Goal: Information Seeking & Learning: Understand process/instructions

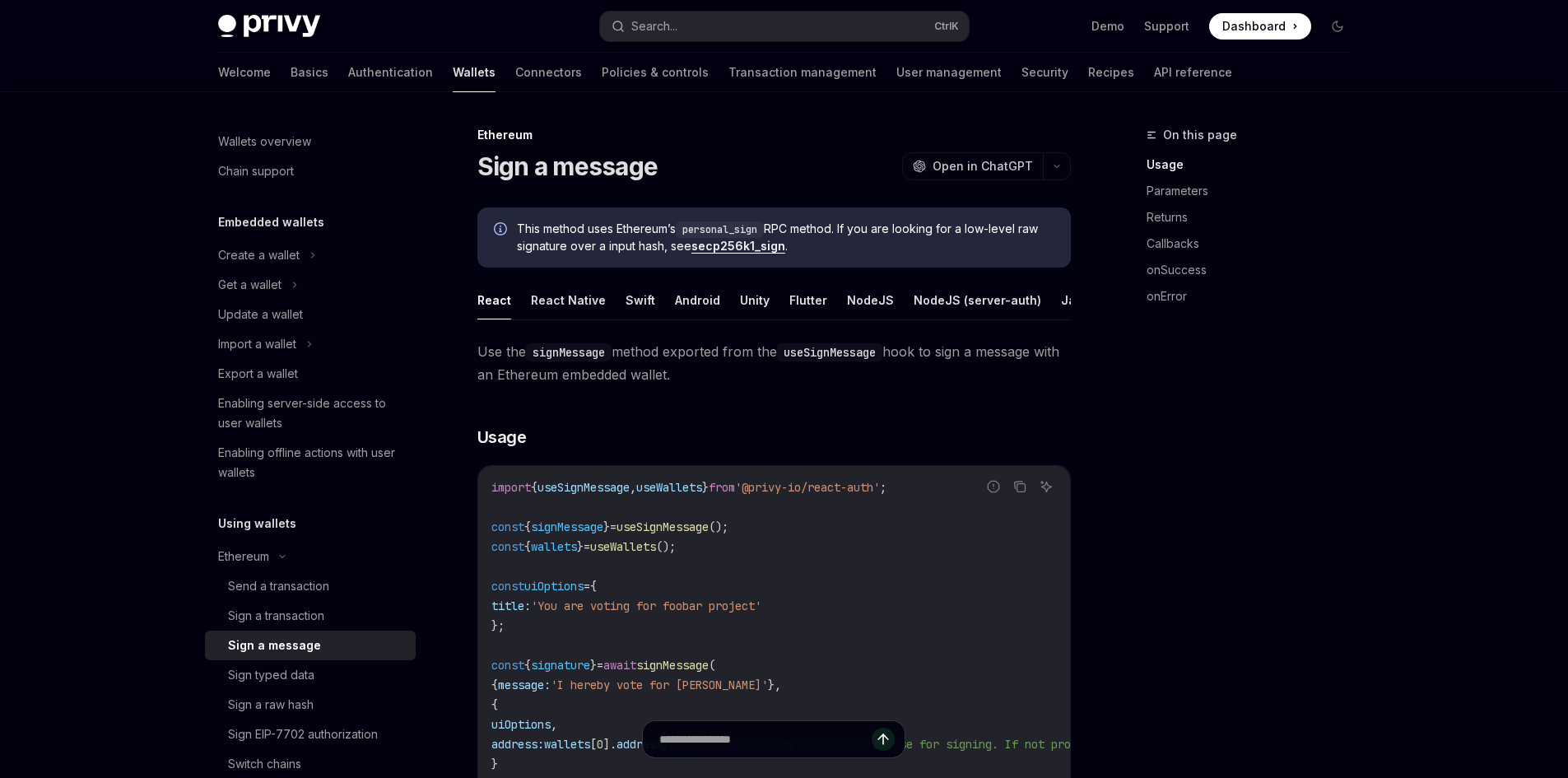
type textarea "*"
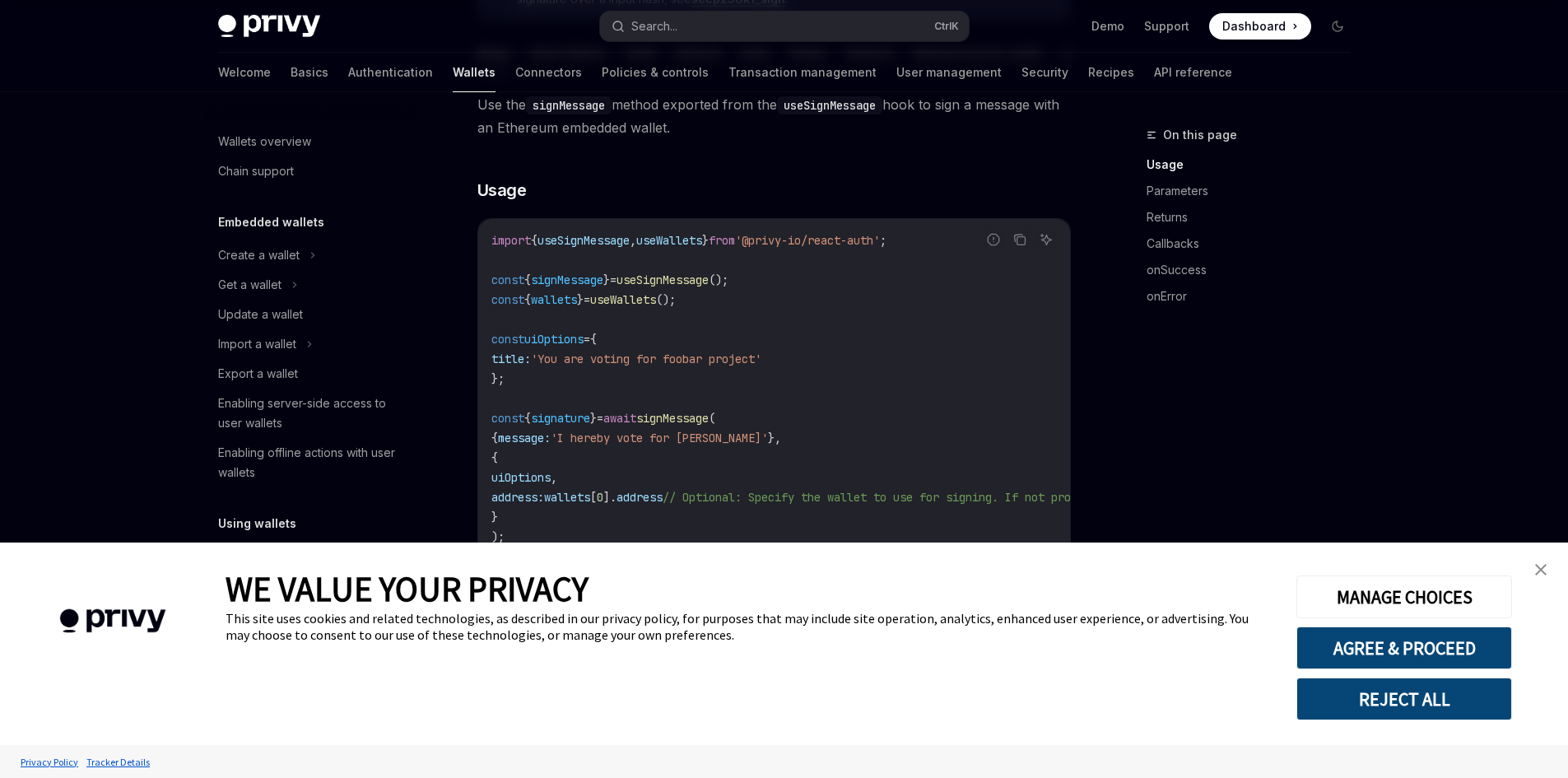
click at [1538, 569] on img "close banner" at bounding box center [1541, 569] width 11 height 11
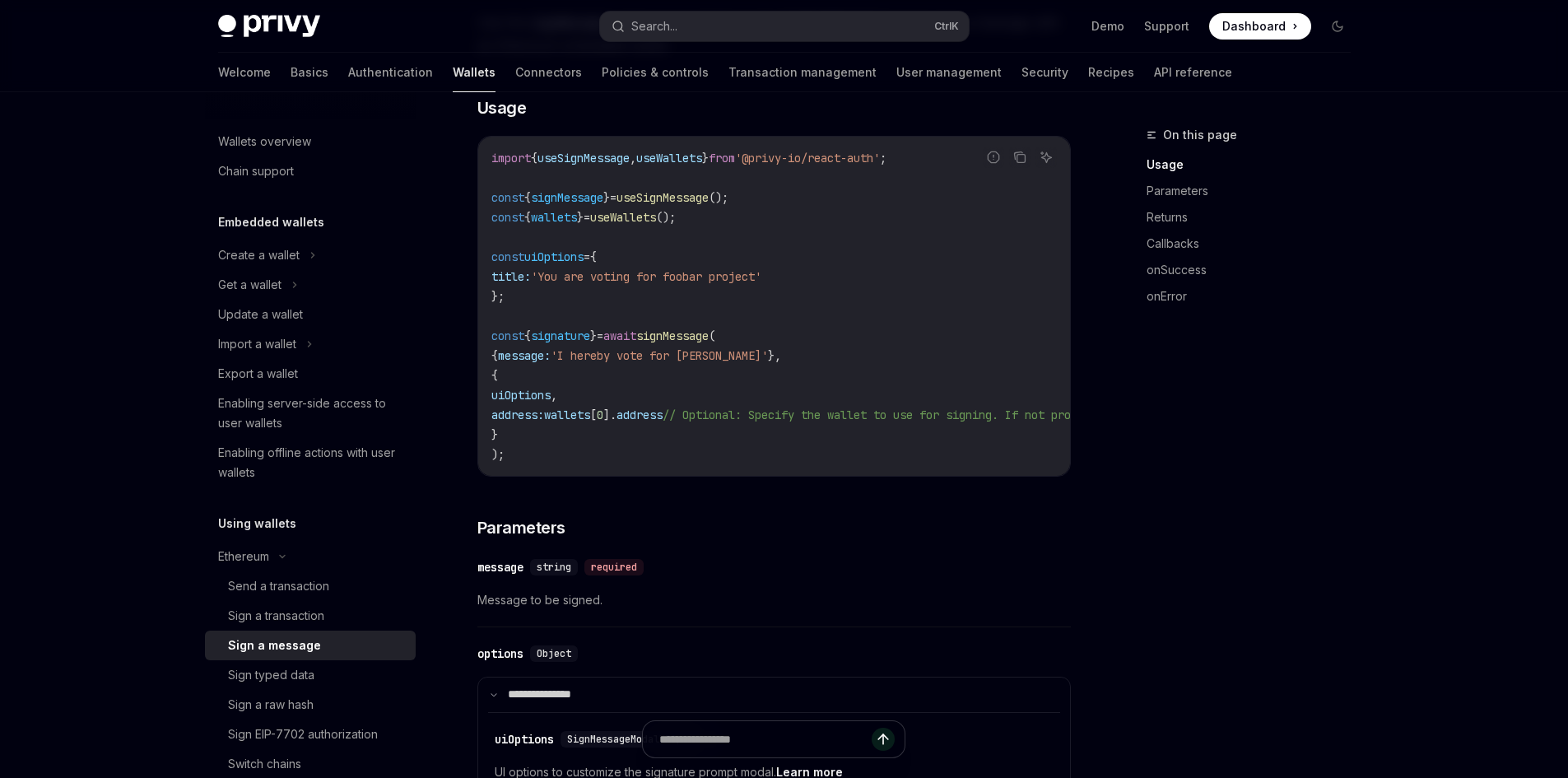
scroll to position [411, 0]
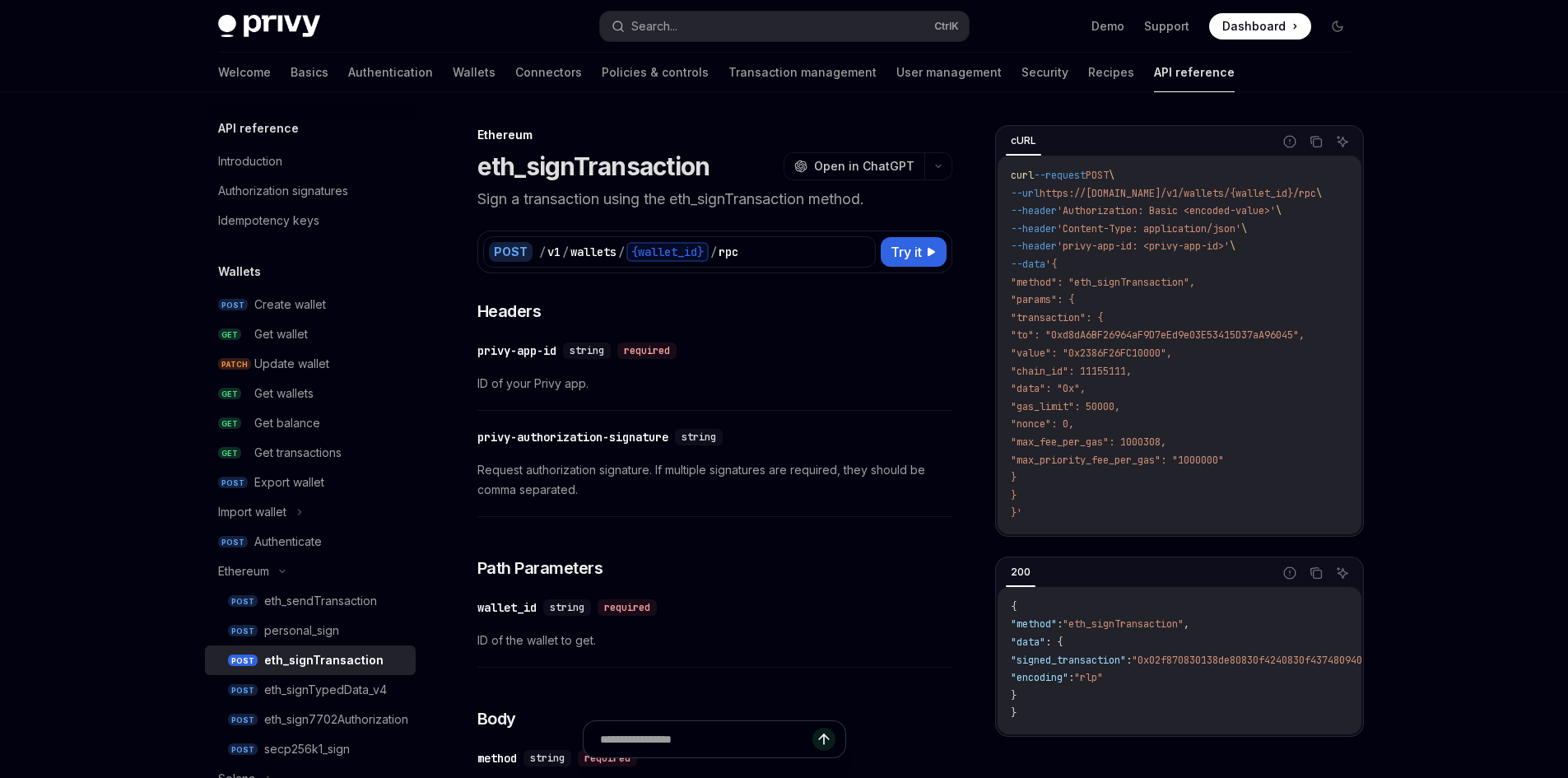
type textarea "*"
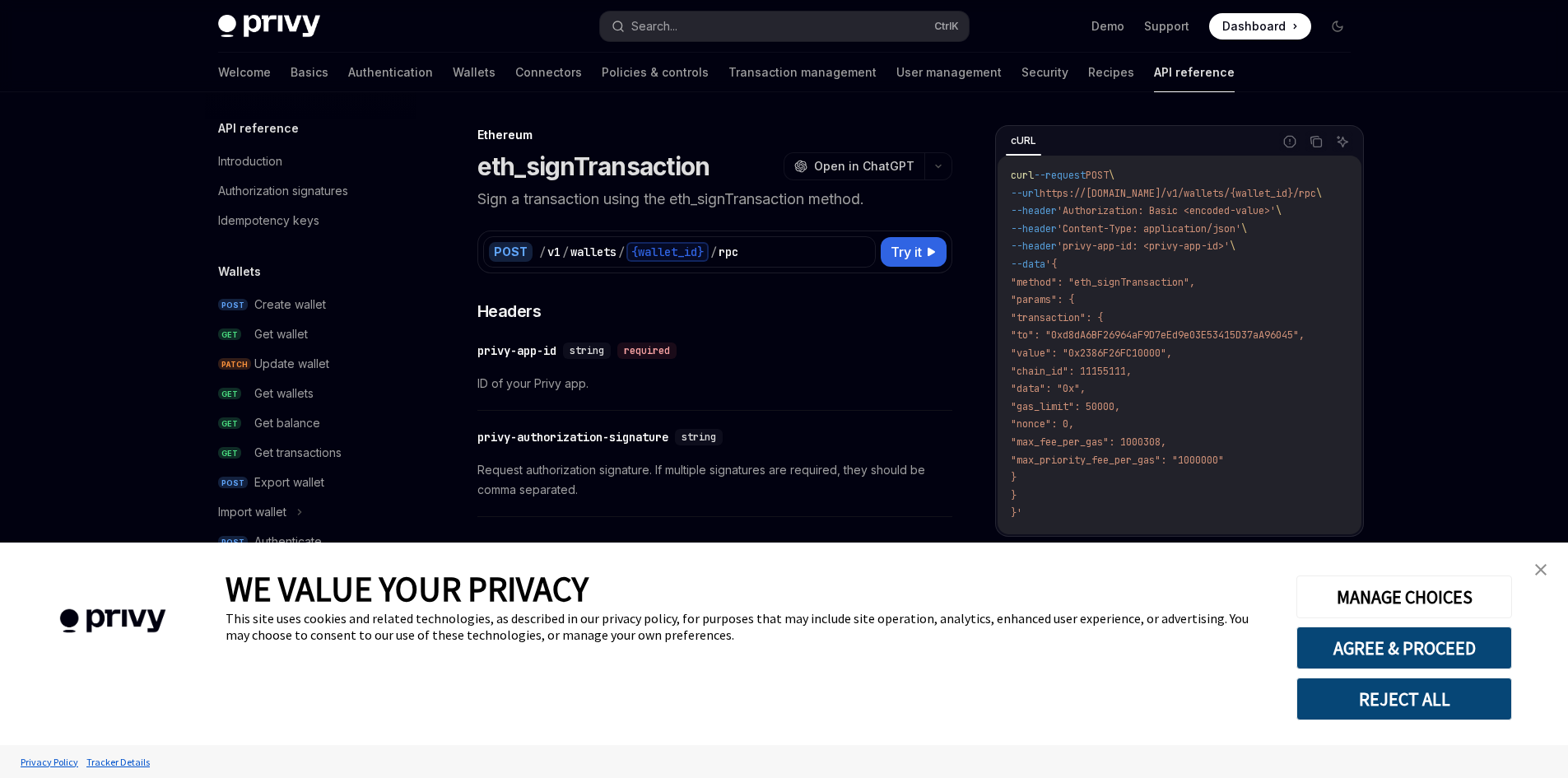
click at [1536, 561] on link "close banner" at bounding box center [1541, 569] width 33 height 33
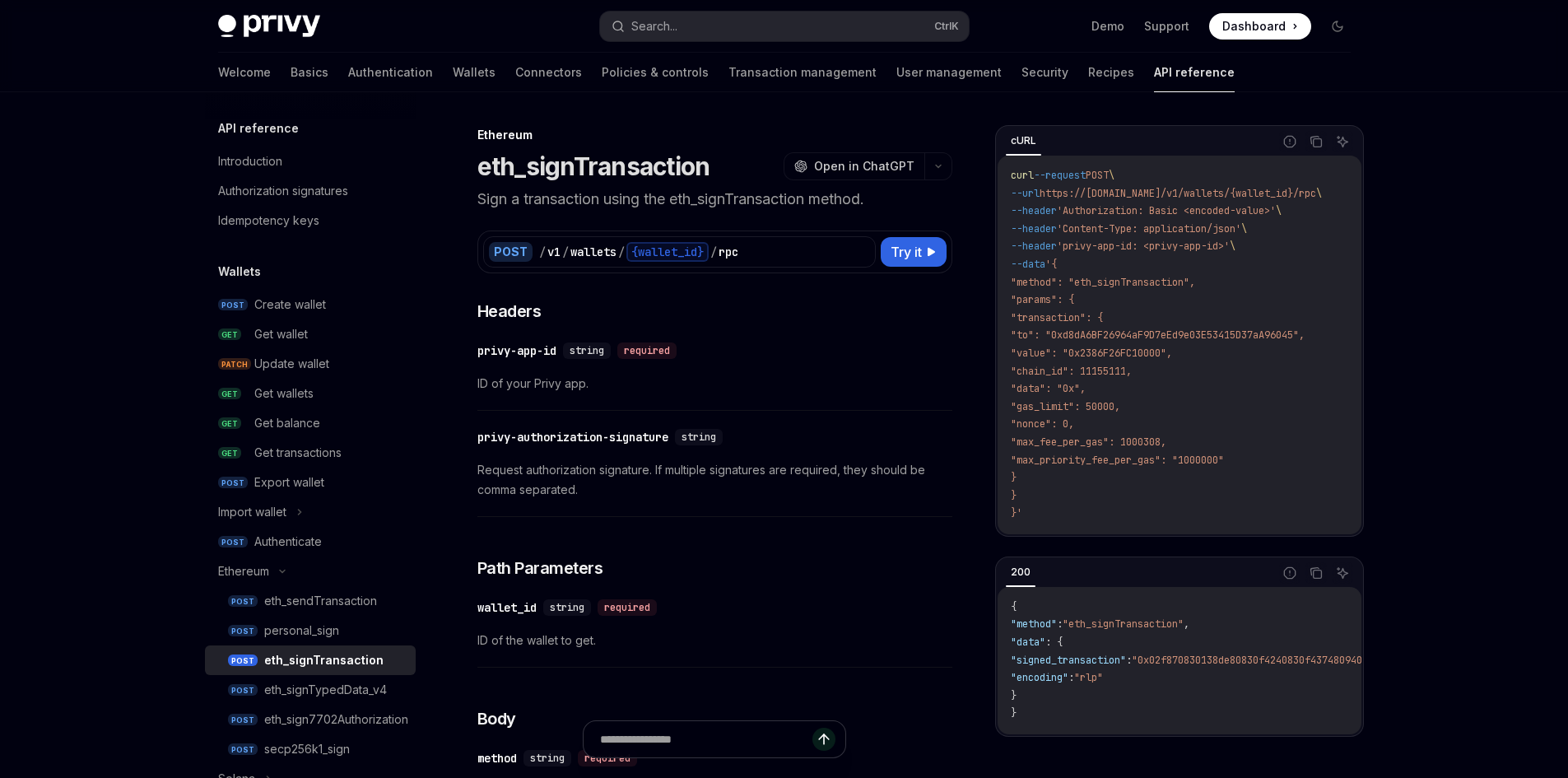
click at [325, 633] on div "This site uses cookies and related technologies, as described in our privacy po…" at bounding box center [749, 626] width 1046 height 33
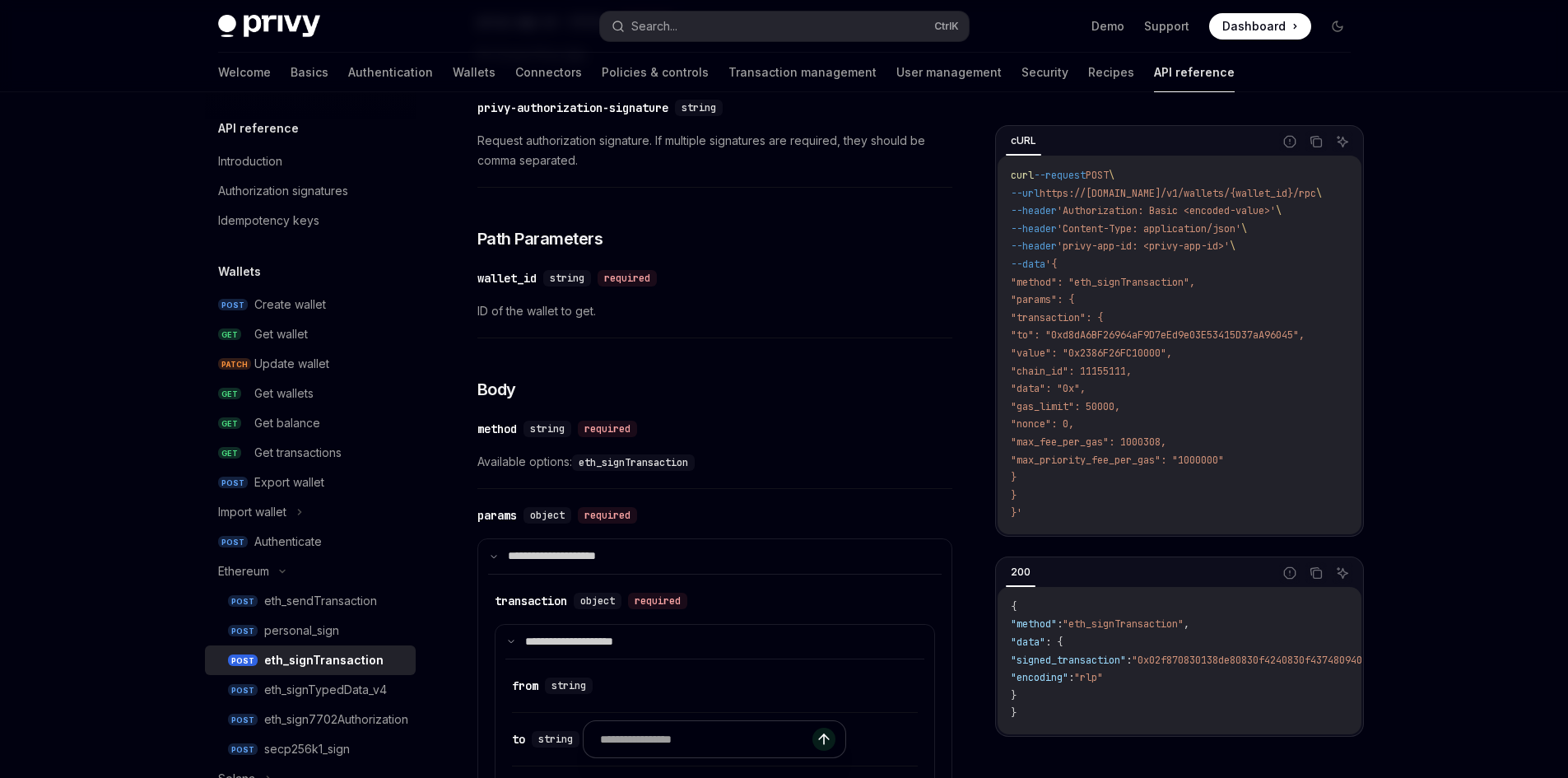
scroll to position [247, 0]
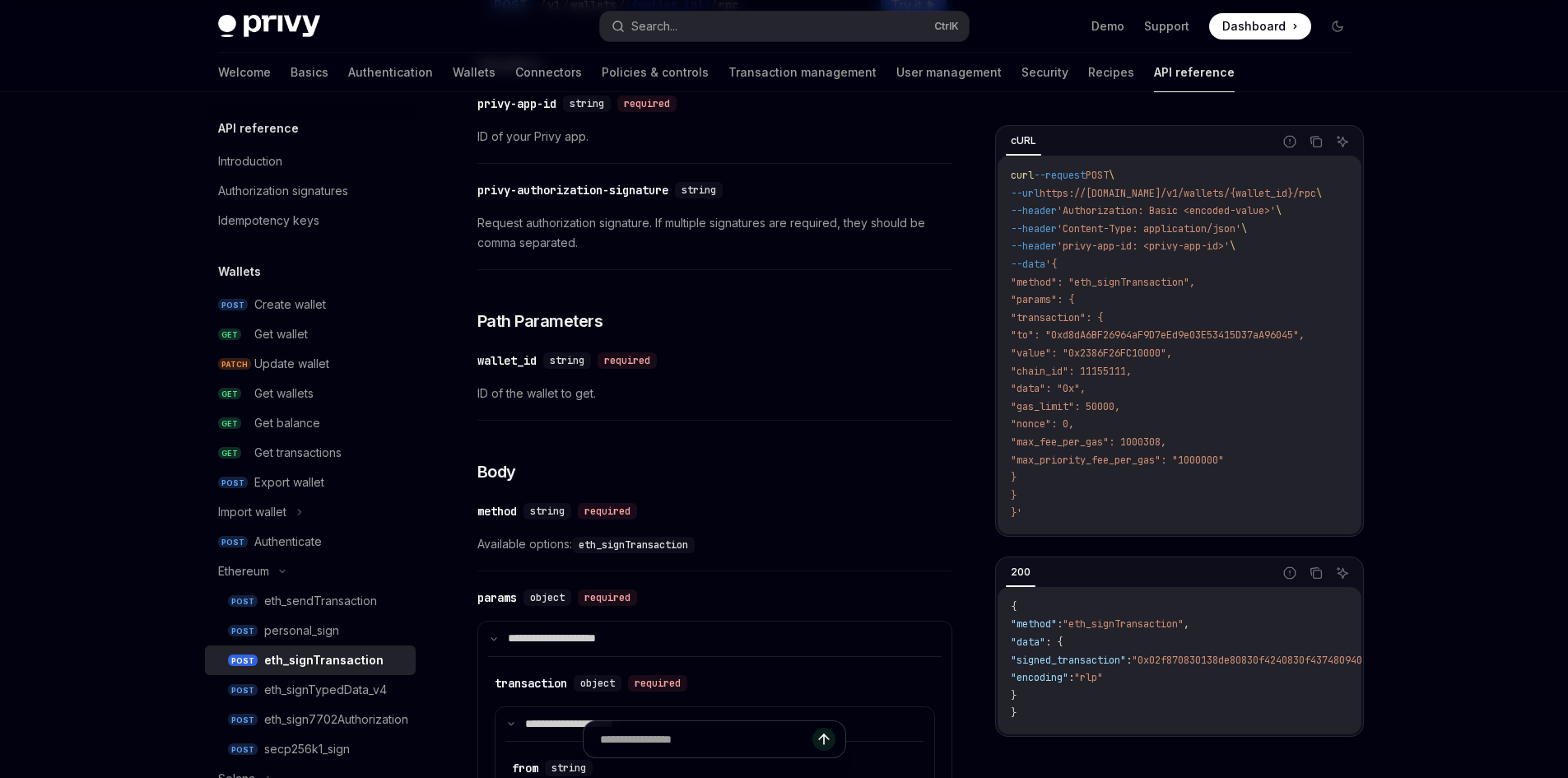
click at [299, 628] on div "This site uses cookies and related technologies, as described in our privacy po…" at bounding box center [749, 626] width 1046 height 33
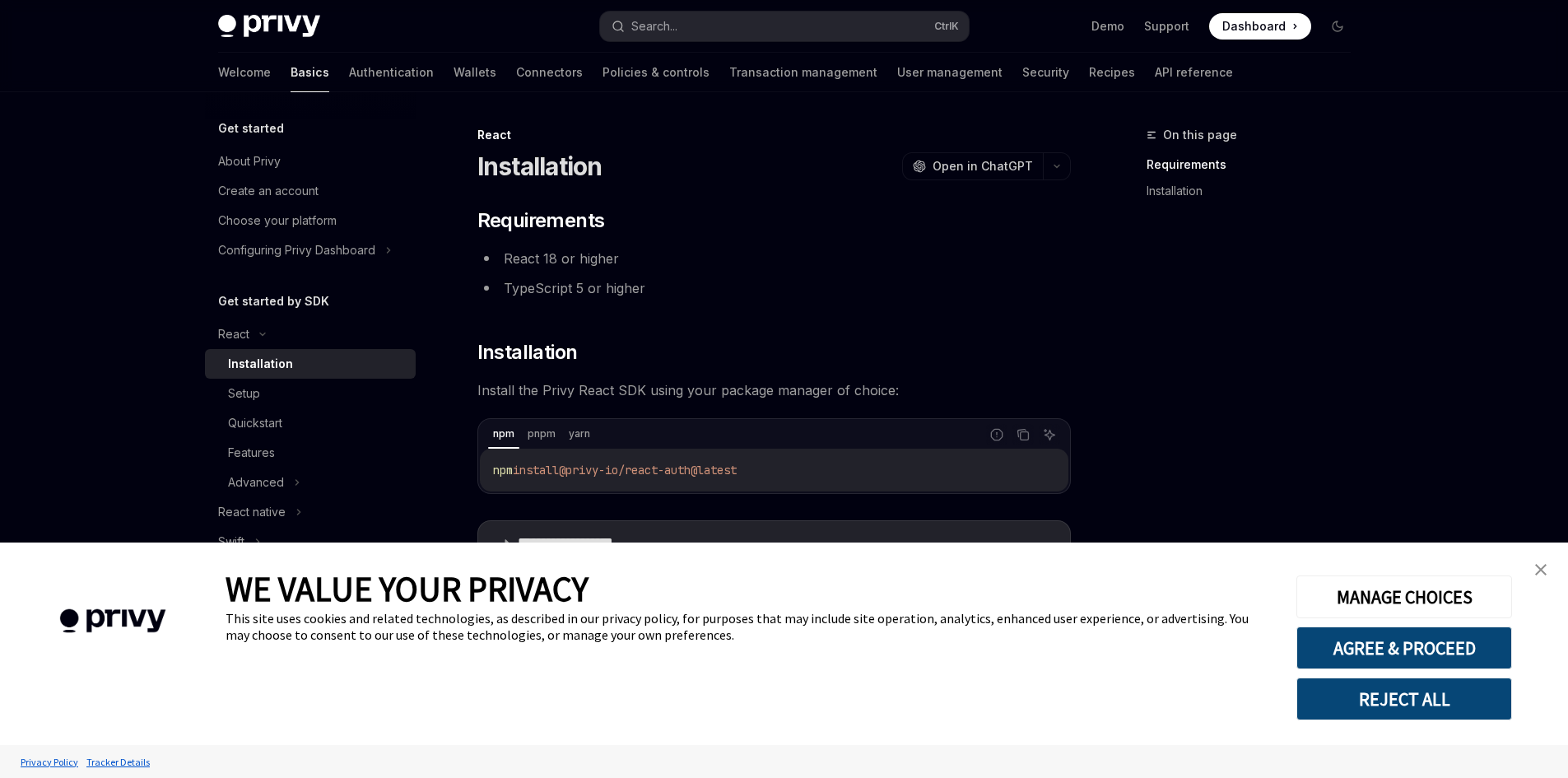
click at [1541, 569] on img "close banner" at bounding box center [1541, 569] width 11 height 11
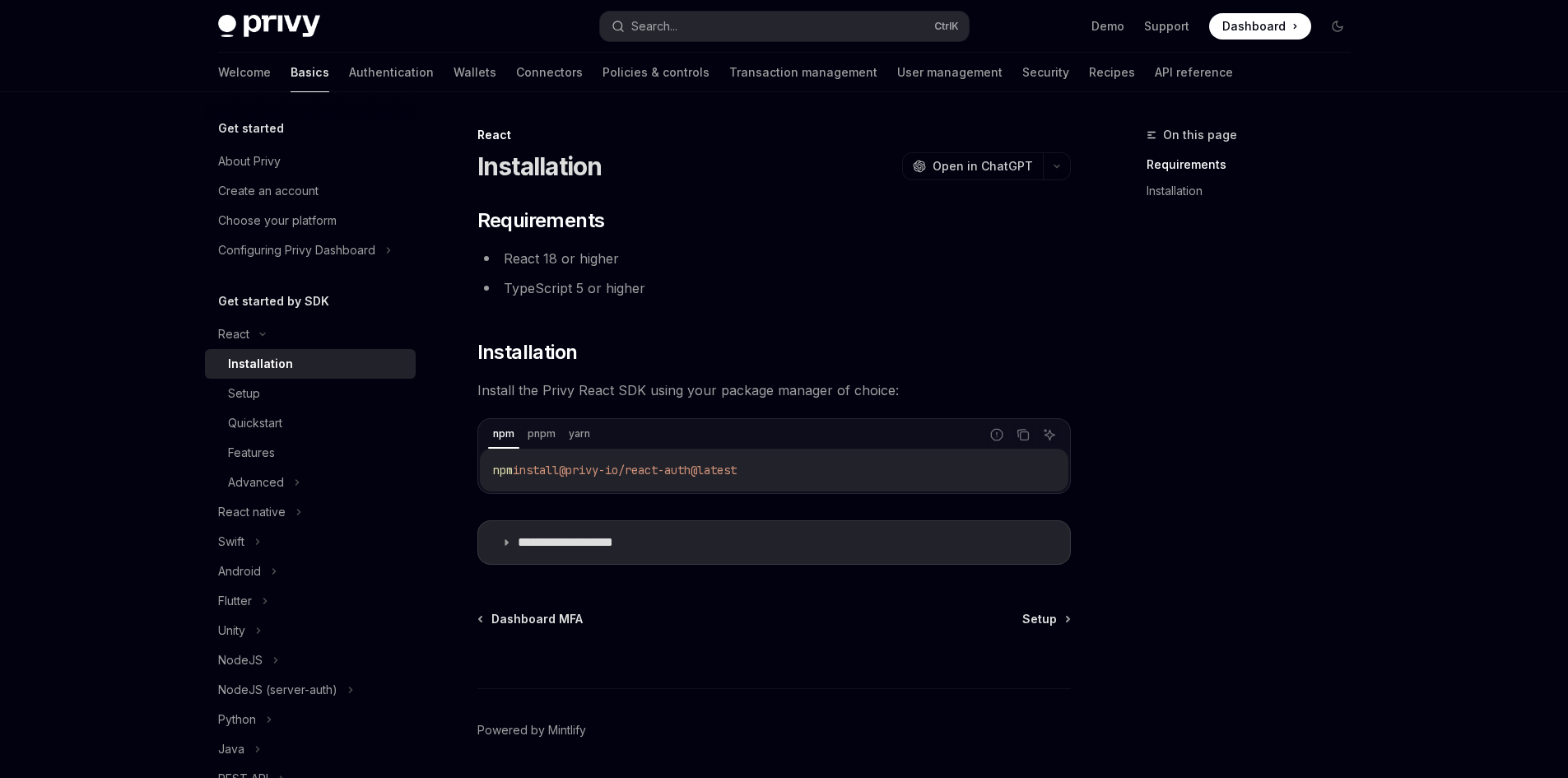
scroll to position [52, 0]
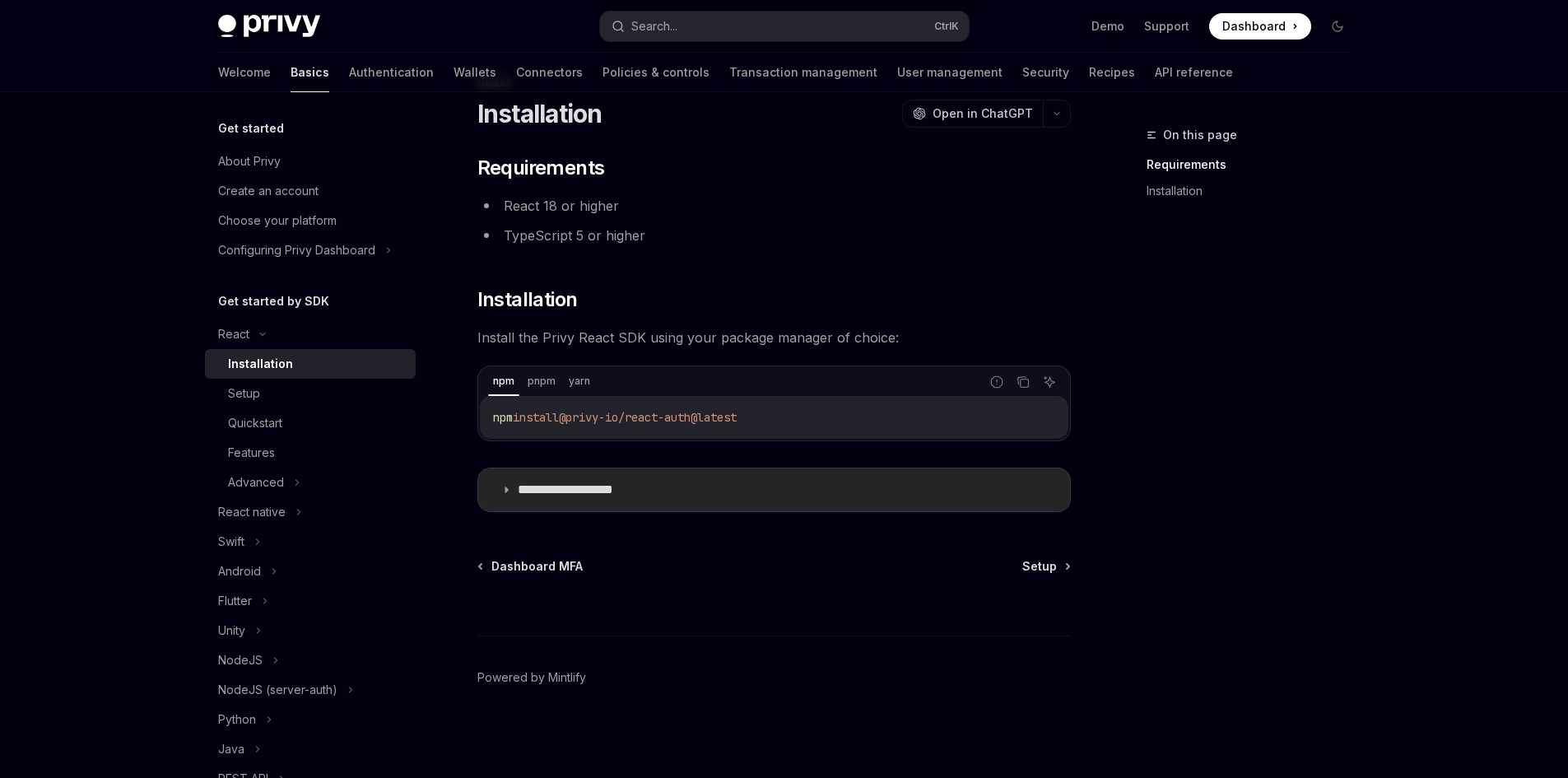
click at [498, 489] on summary "**********" at bounding box center [774, 489] width 592 height 43
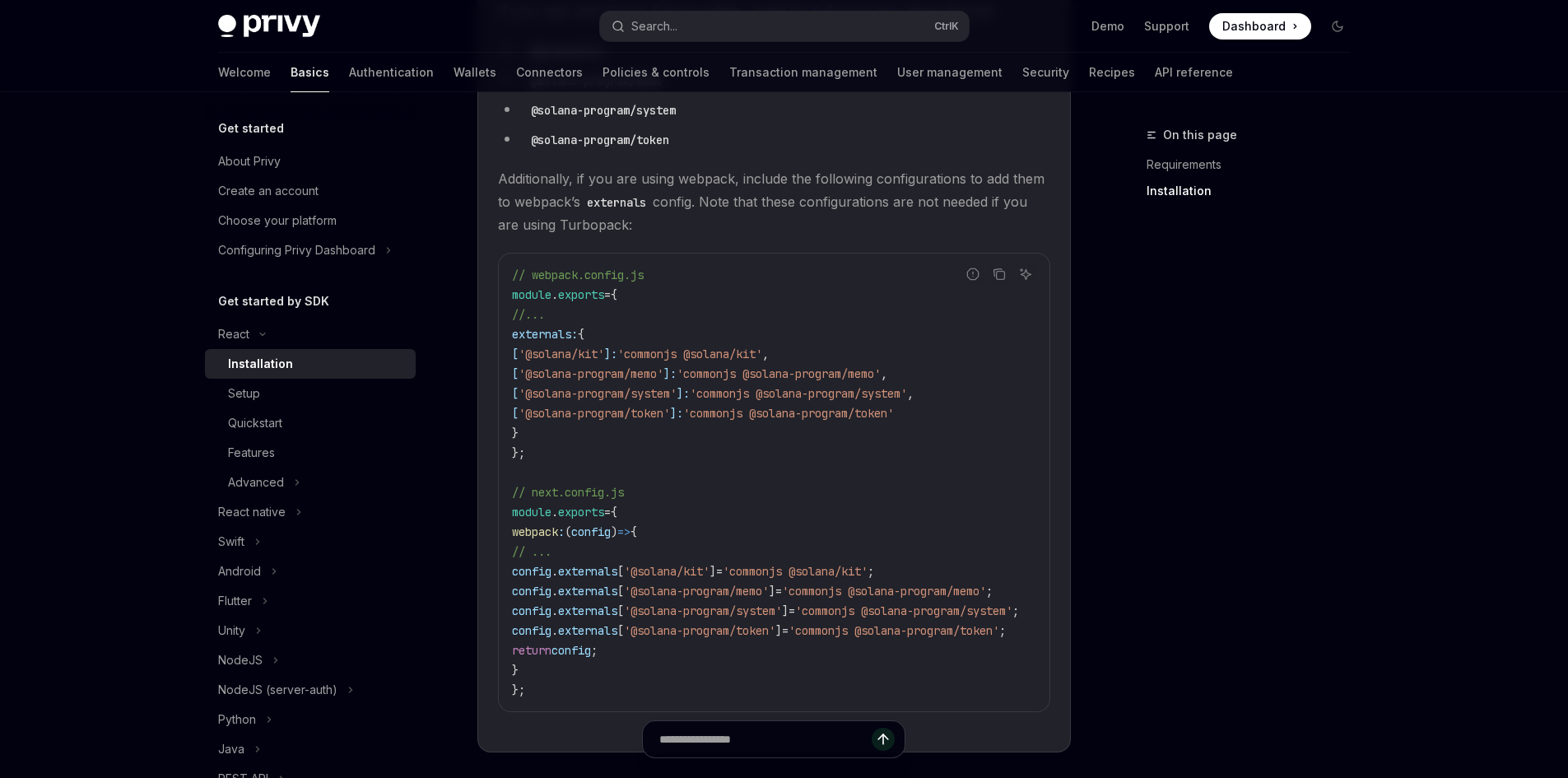
scroll to position [407, 0]
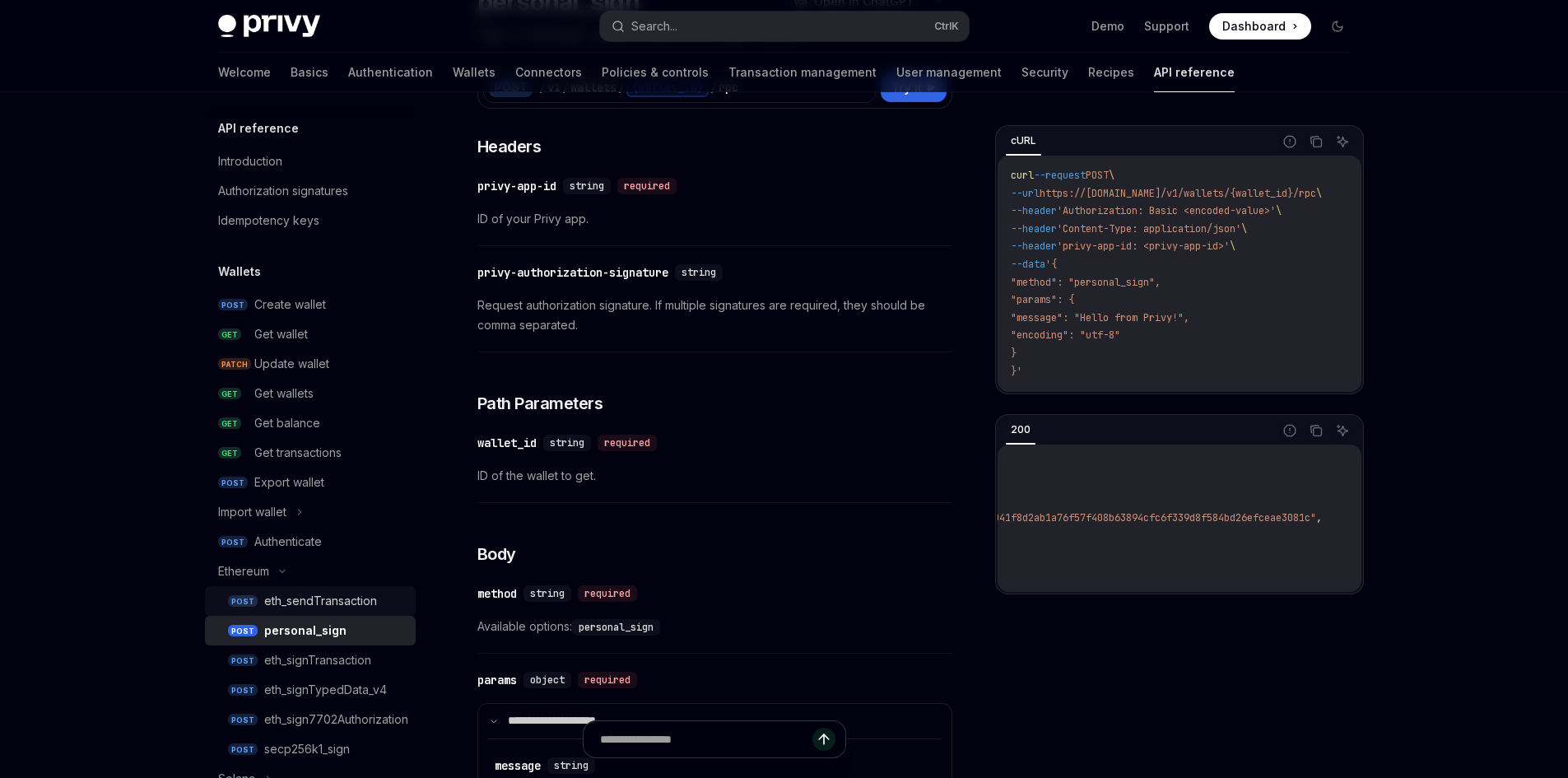
scroll to position [247, 0]
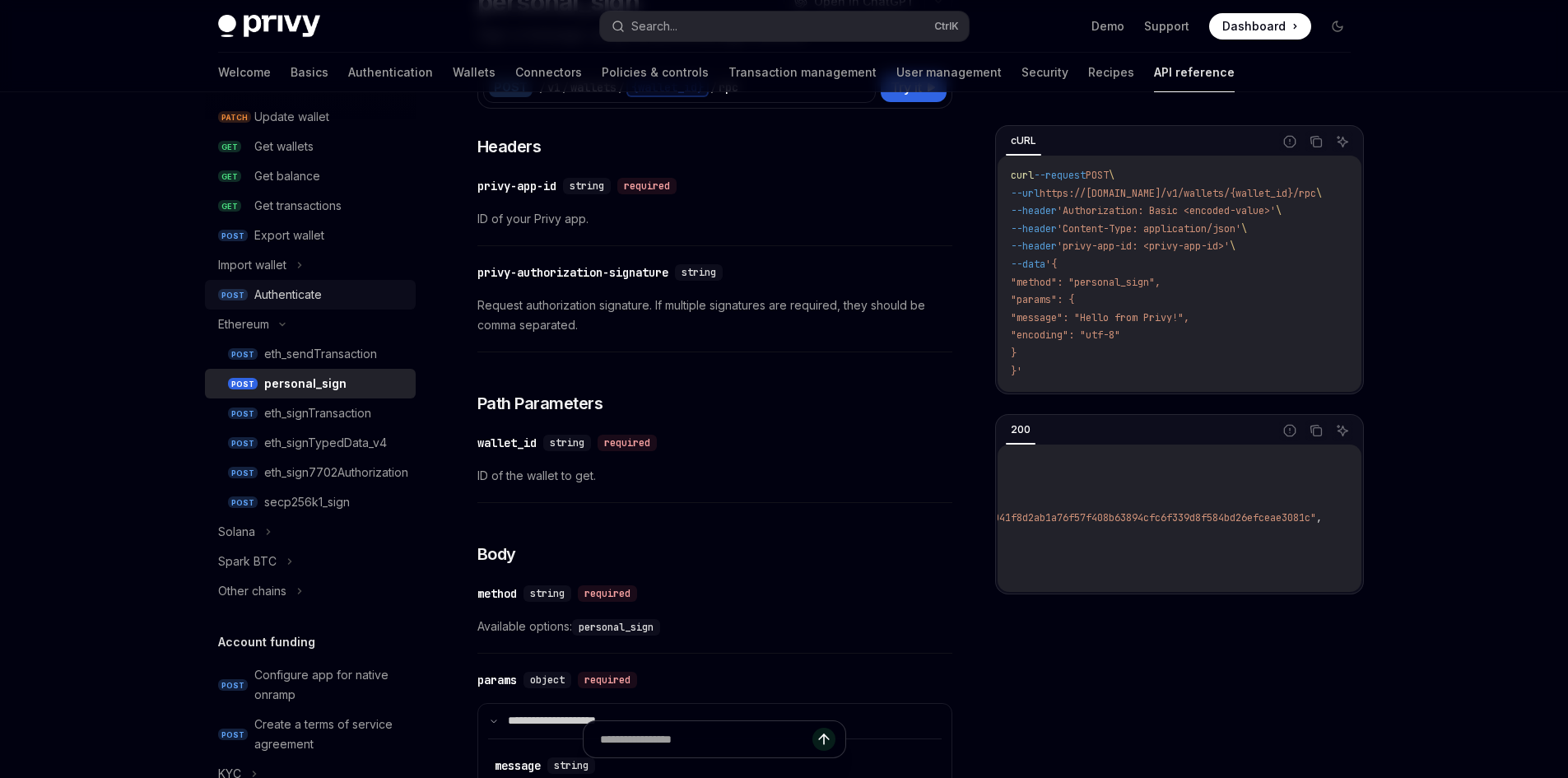
drag, startPoint x: 254, startPoint y: 285, endPoint x: 252, endPoint y: 294, distance: 9.2
click at [254, 285] on div "Authenticate" at bounding box center [288, 294] width 68 height 20
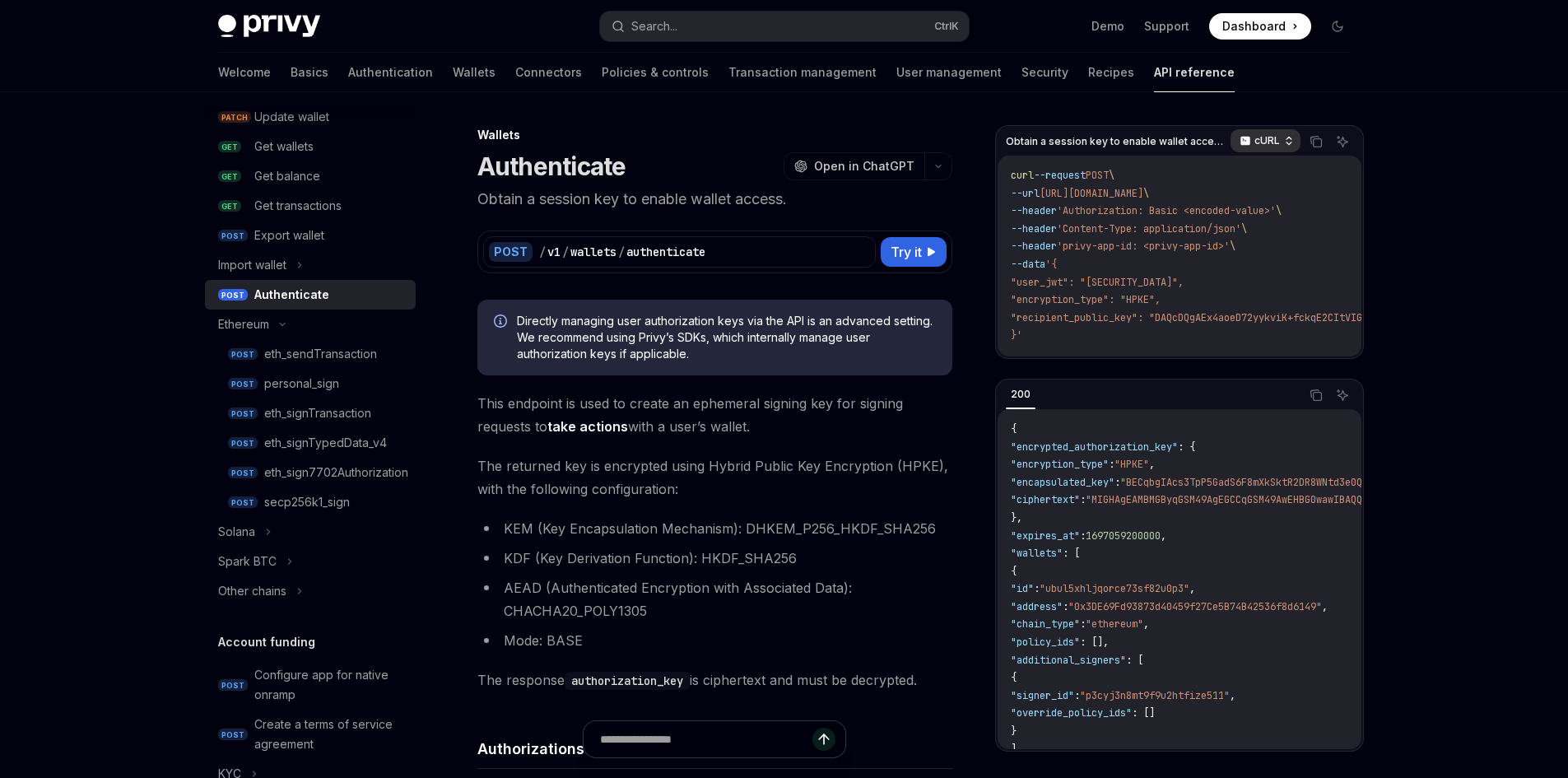
click at [1263, 146] on p "cURL" at bounding box center [1267, 141] width 26 height 13
click at [1241, 184] on div "Python" at bounding box center [1231, 194] width 131 height 23
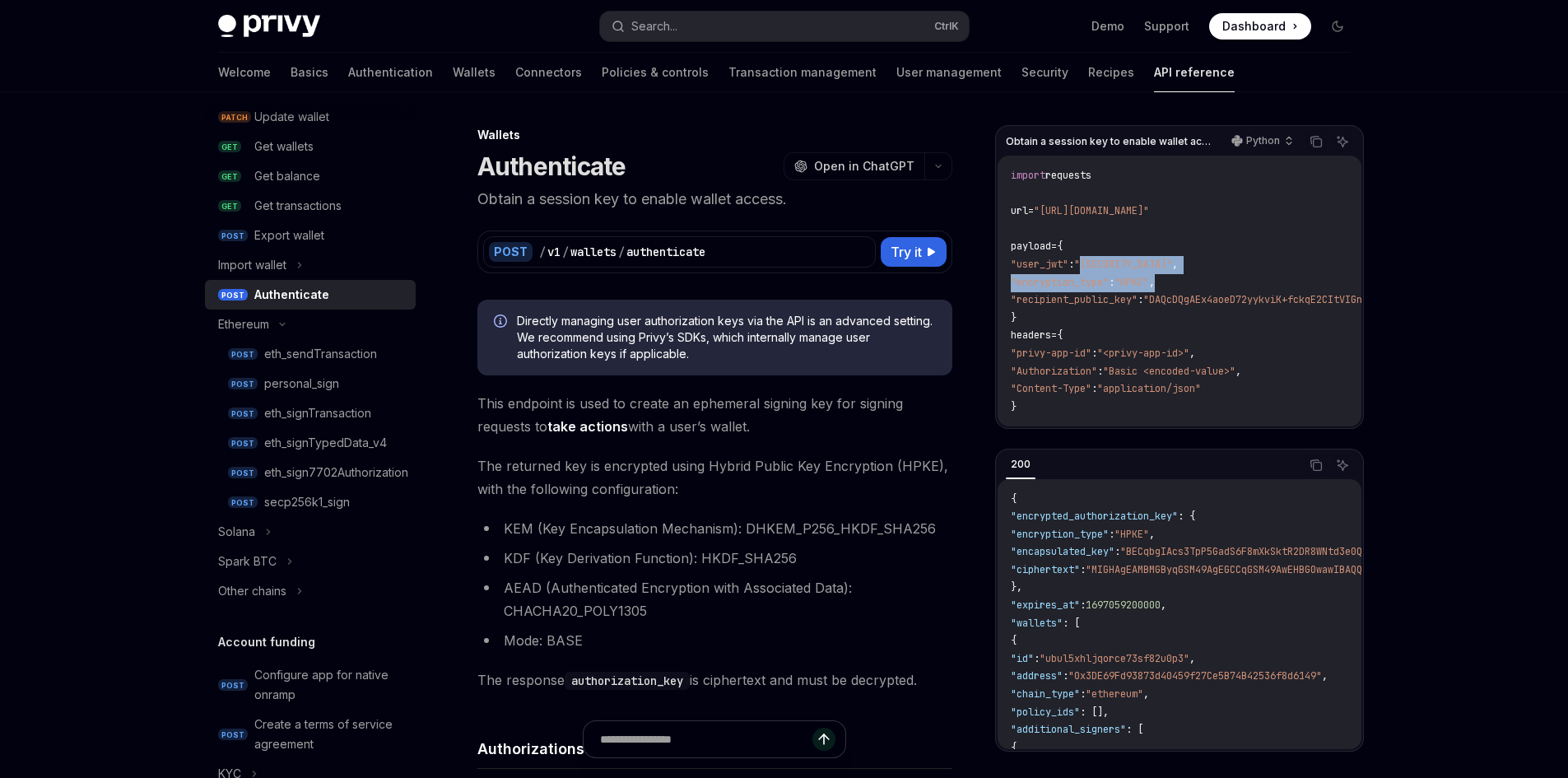
drag, startPoint x: 1111, startPoint y: 264, endPoint x: 1214, endPoint y: 275, distance: 103.6
click at [1214, 275] on code "import requests url = "https://api.privy.io/v1/wallets/authenticate" payload = …" at bounding box center [1307, 327] width 593 height 320
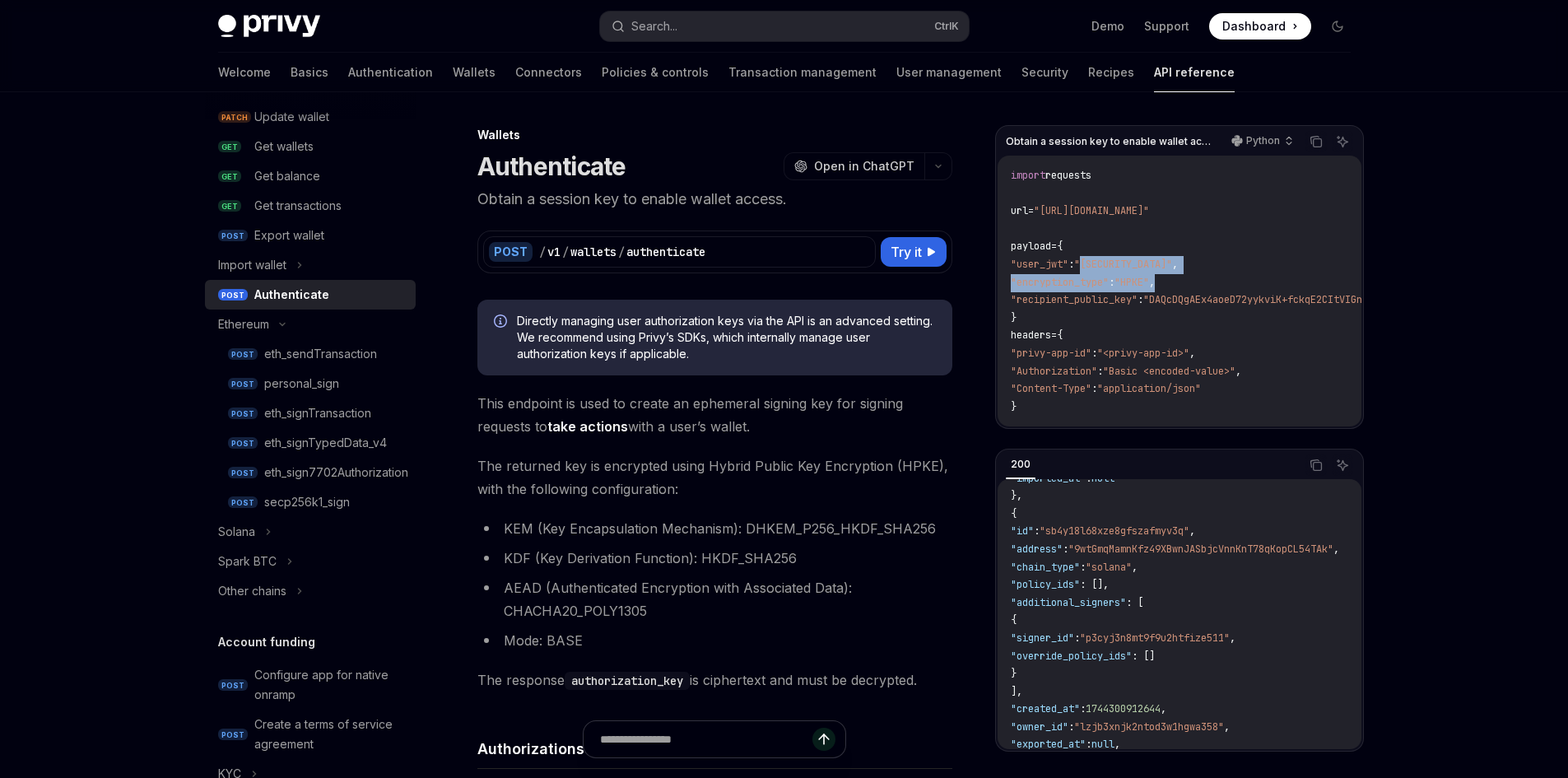
scroll to position [494, 0]
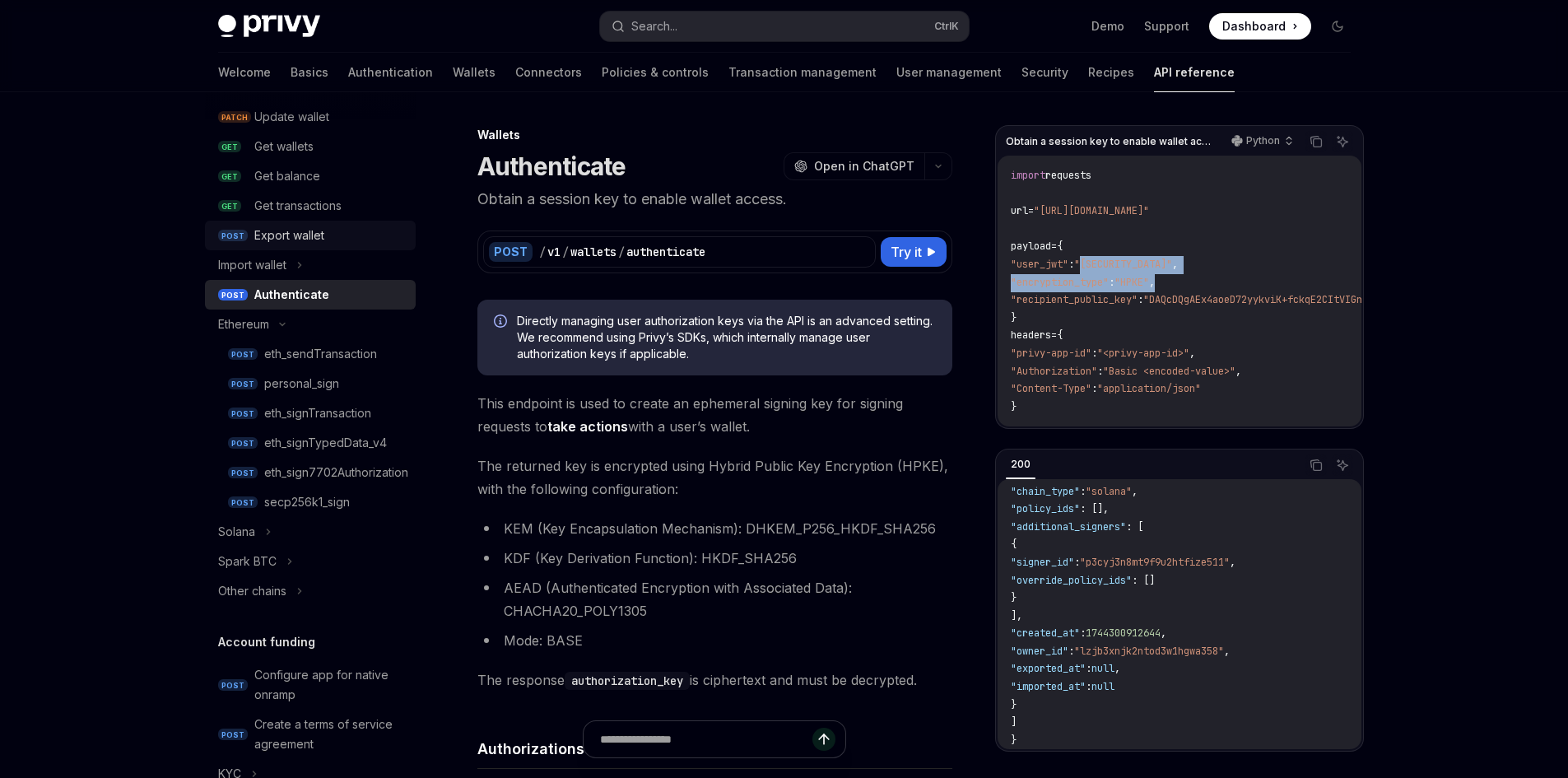
click at [312, 242] on div "Export wallet" at bounding box center [289, 235] width 70 height 20
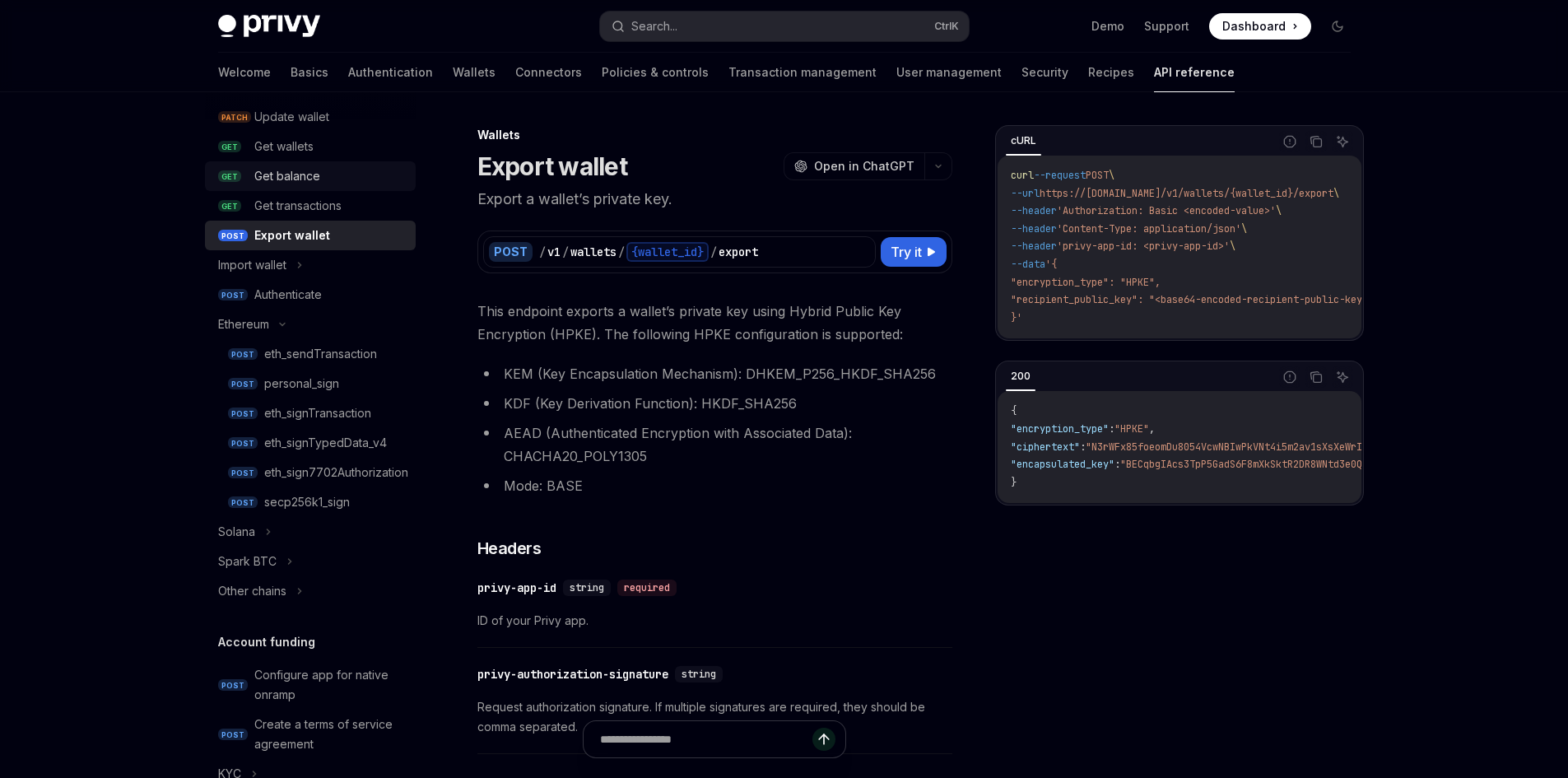
scroll to position [165, 0]
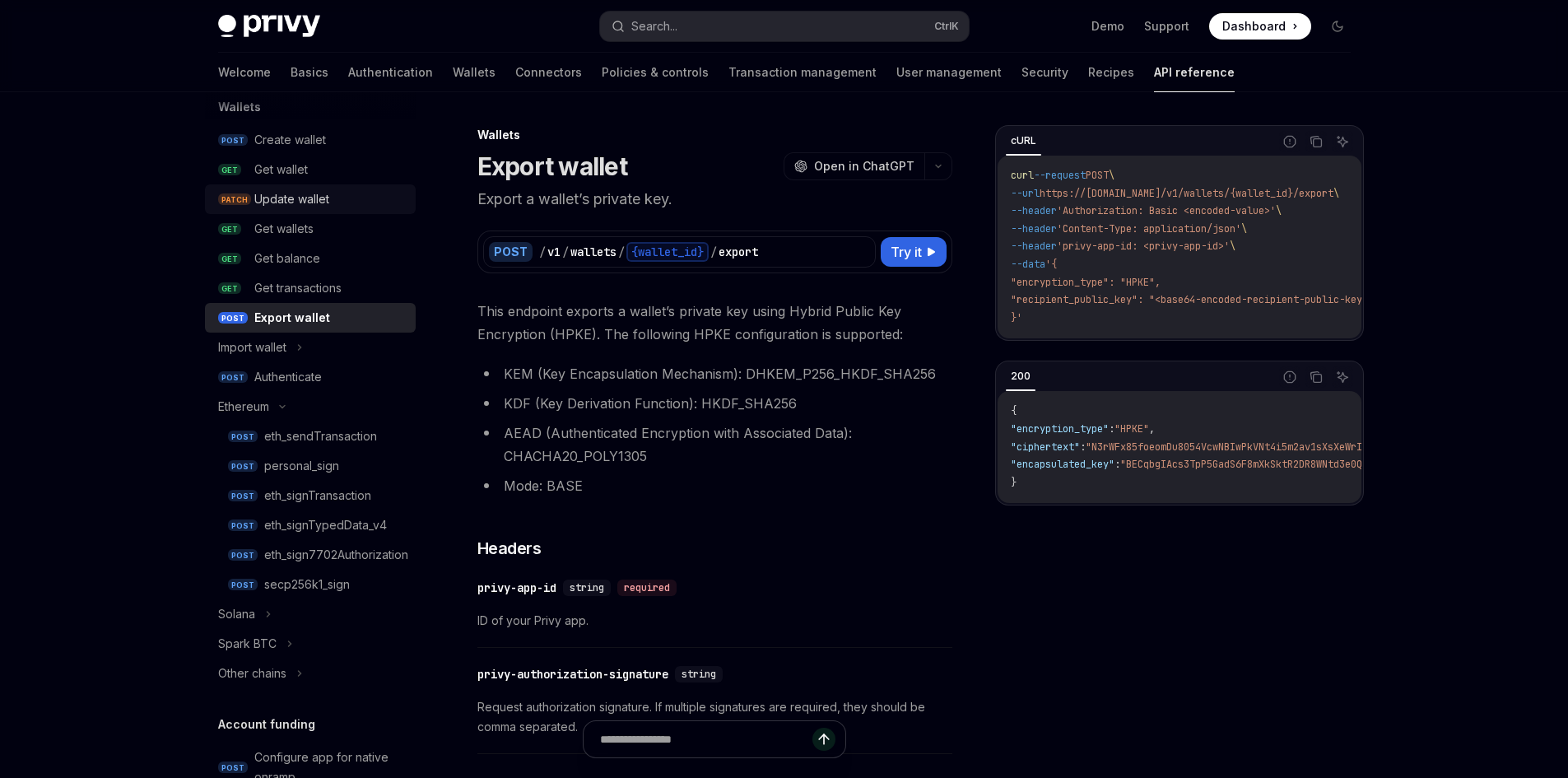
click at [318, 197] on div "Update wallet" at bounding box center [291, 199] width 75 height 20
type textarea "*"
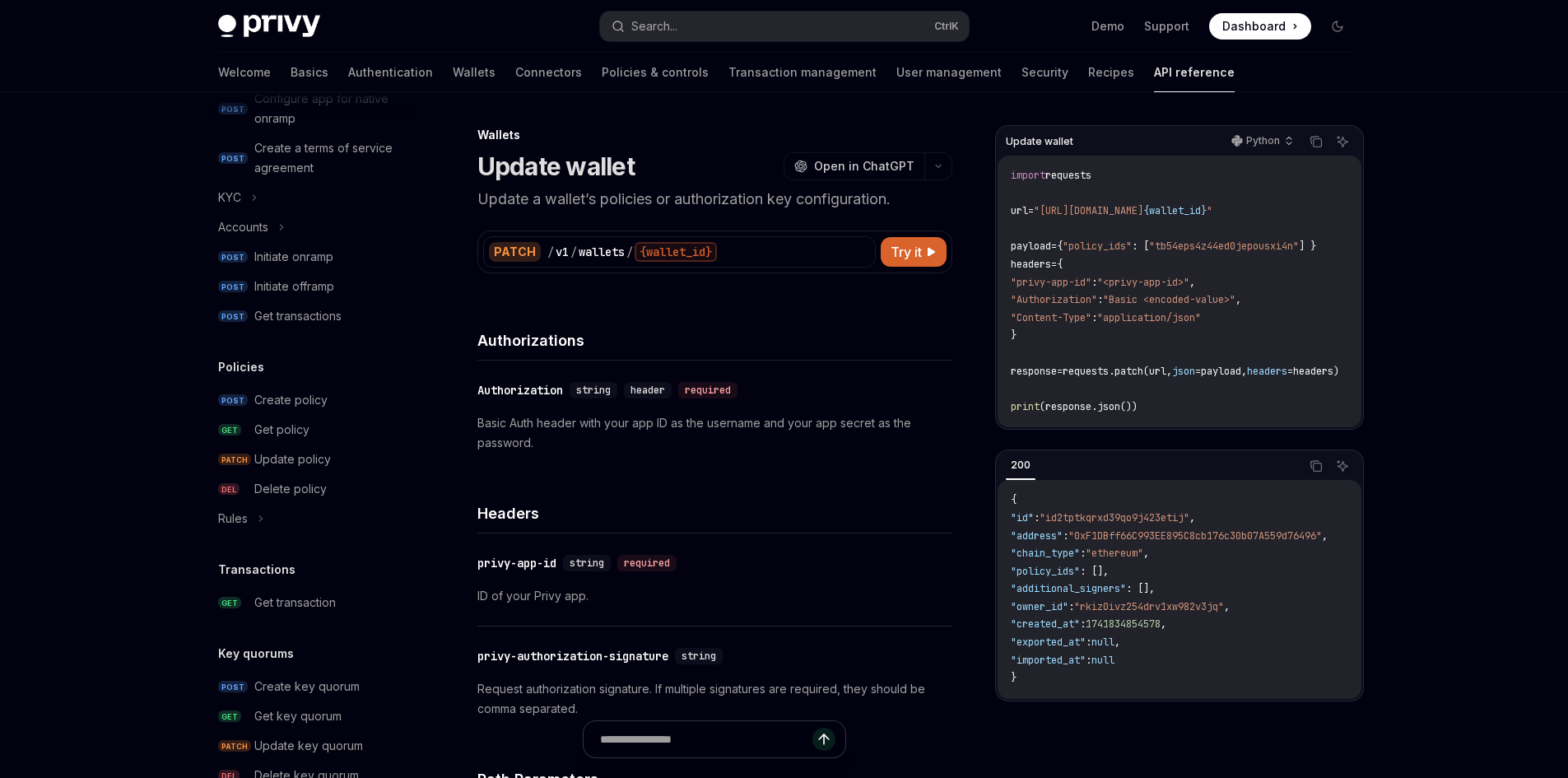
scroll to position [1130, 0]
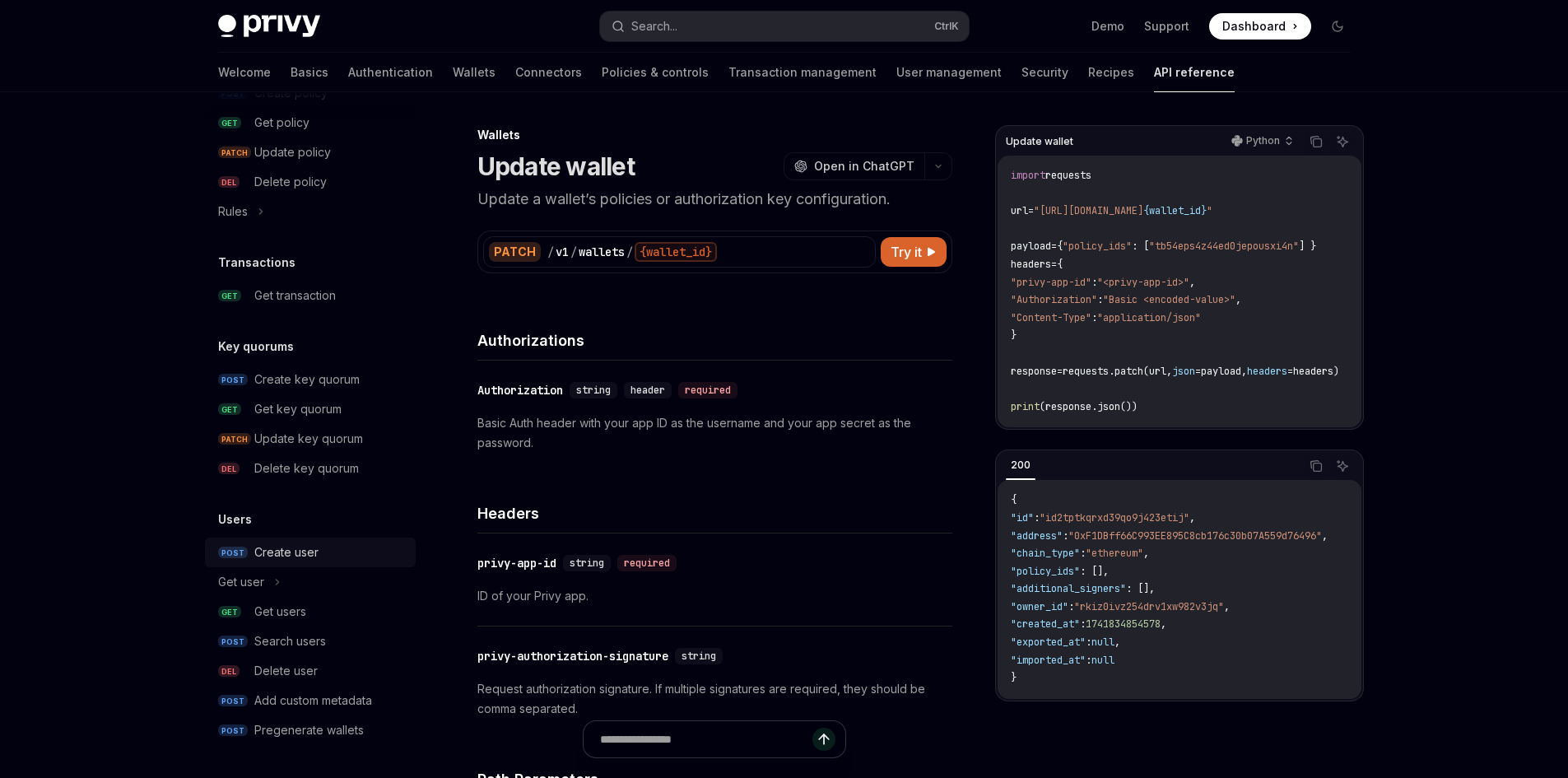
click at [285, 546] on div "Create user" at bounding box center [286, 552] width 64 height 20
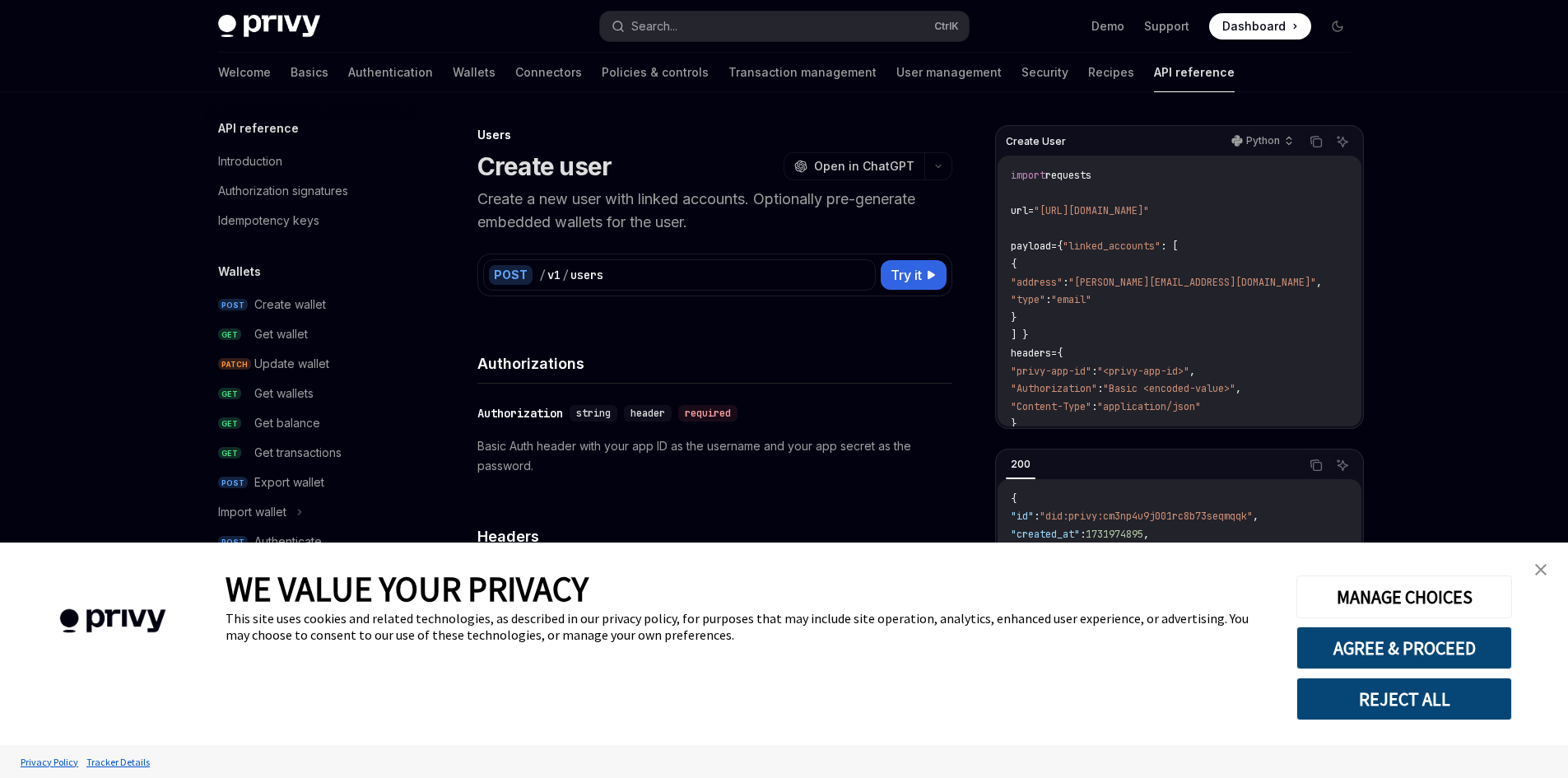
scroll to position [952, 0]
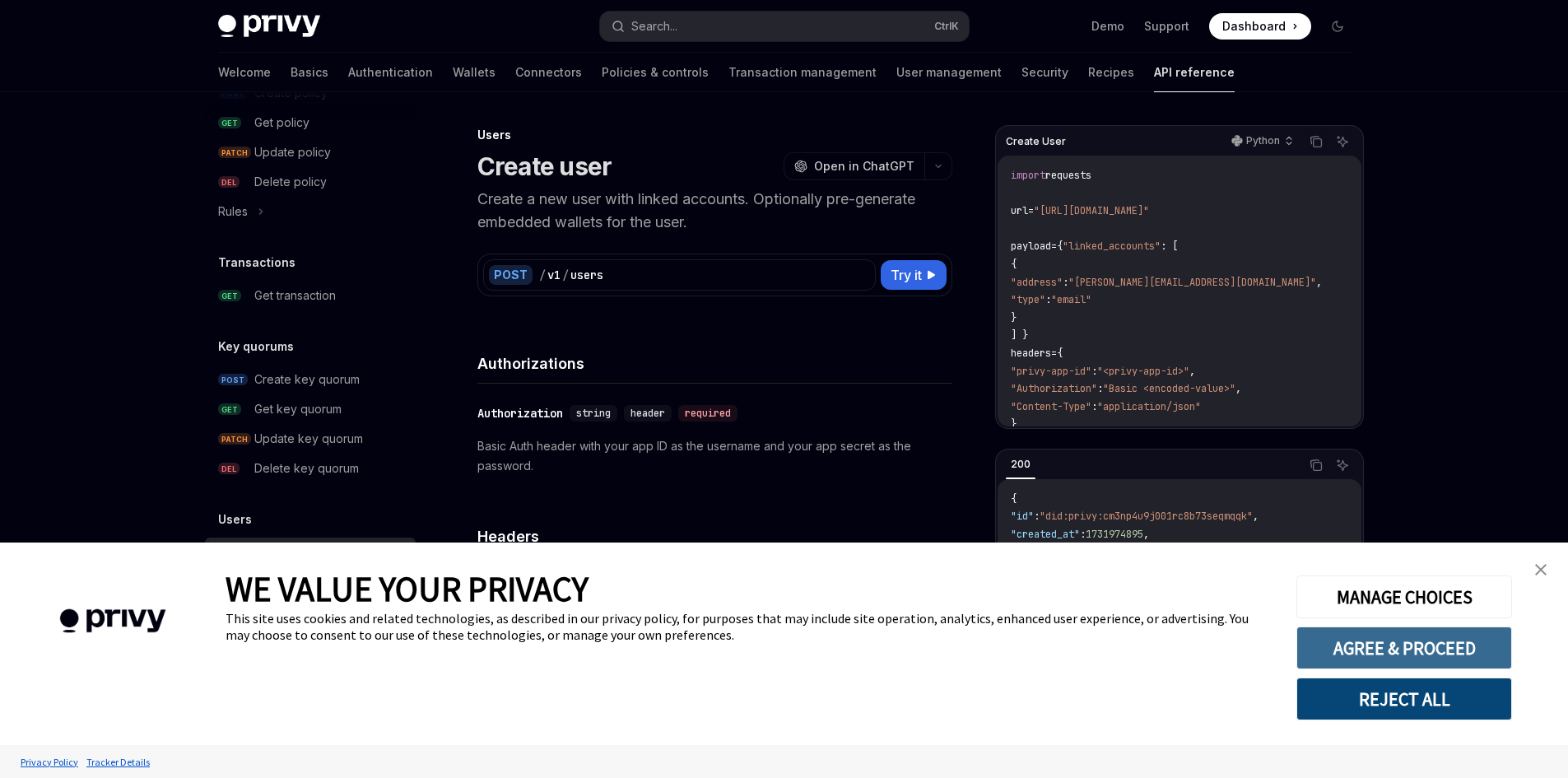
click at [1377, 640] on button "AGREE & PROCEED" at bounding box center [1404, 648] width 215 height 43
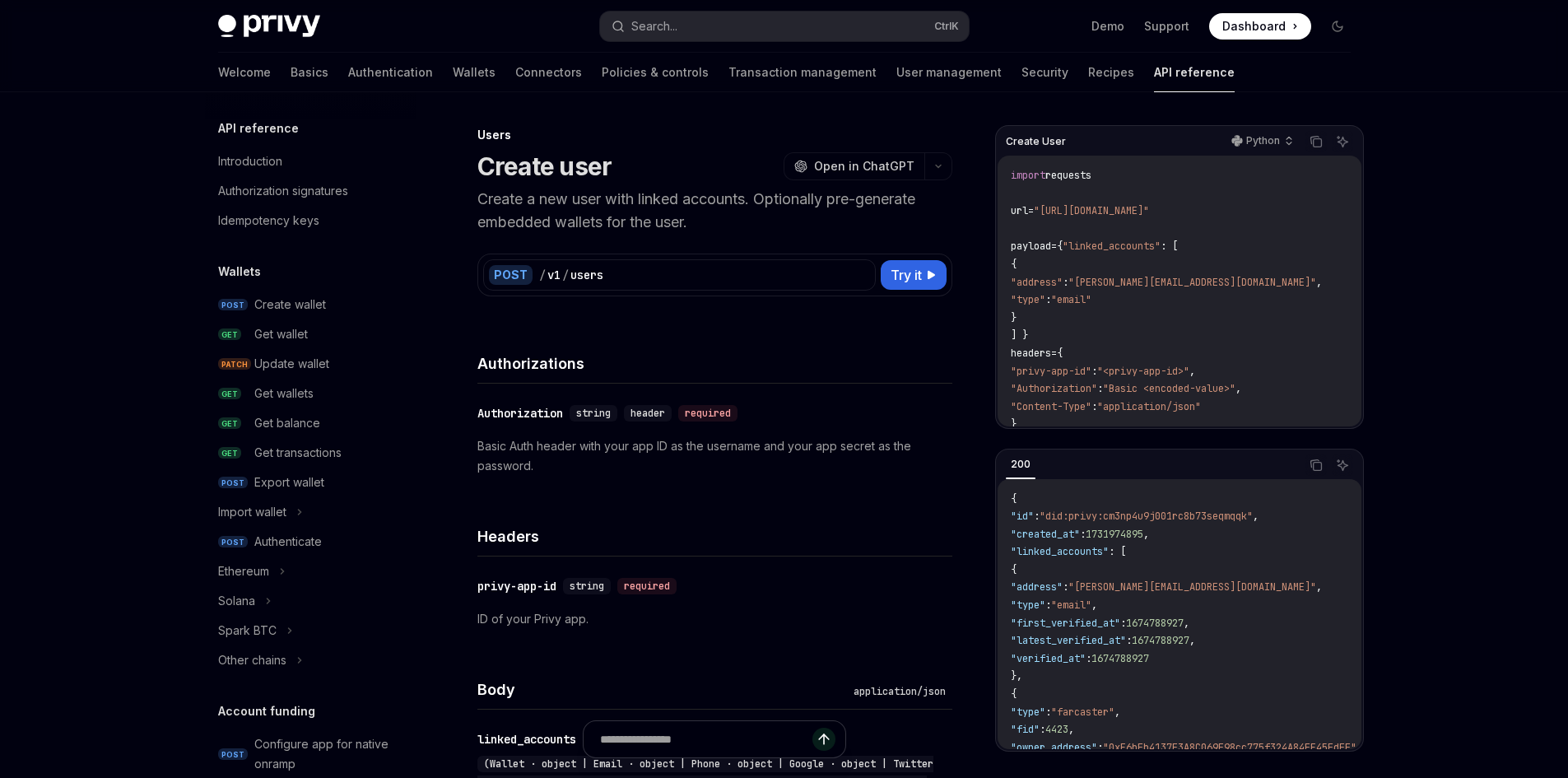
scroll to position [952, 0]
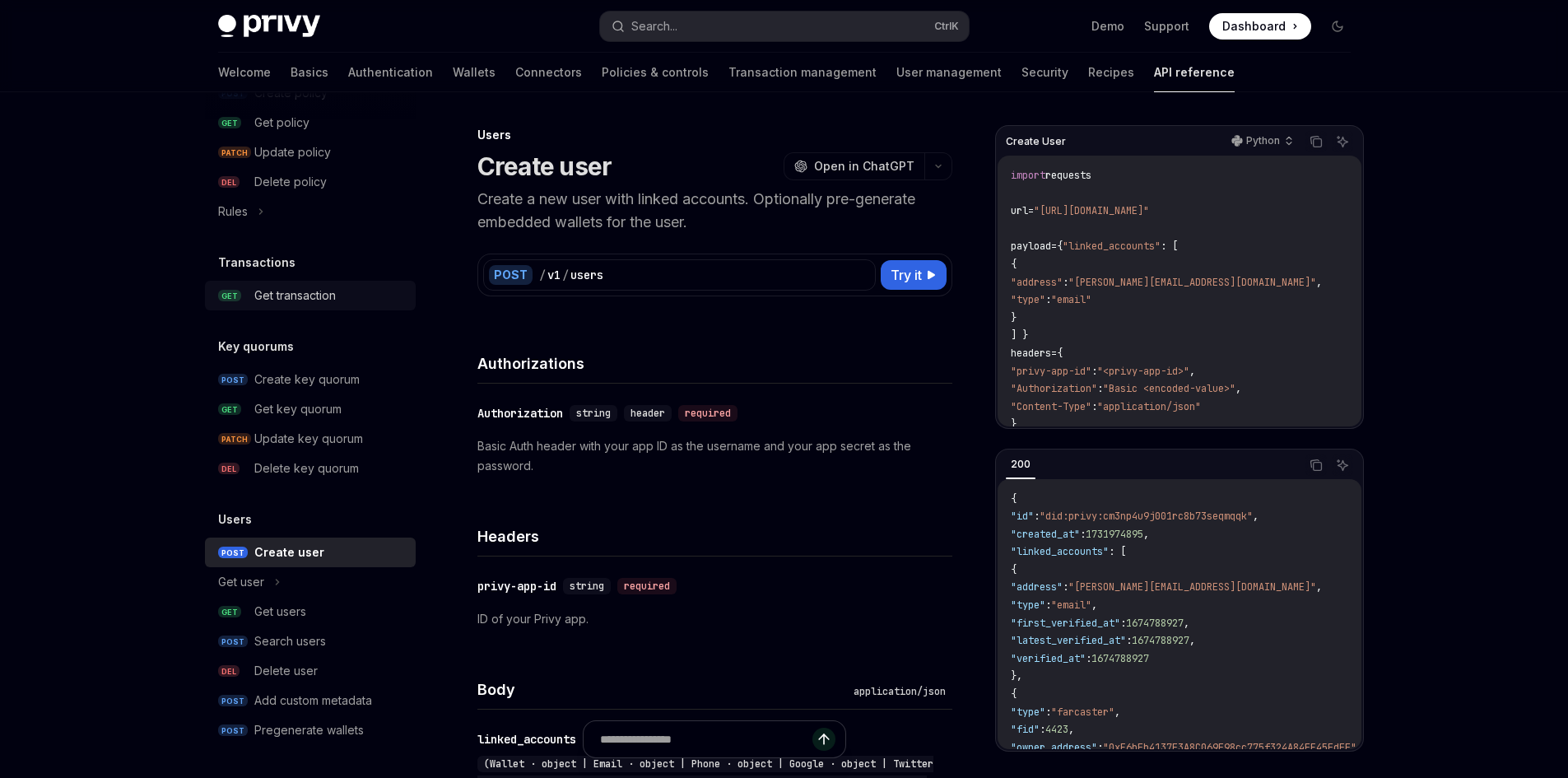
click at [304, 306] on link "GET Get transaction" at bounding box center [310, 295] width 211 height 30
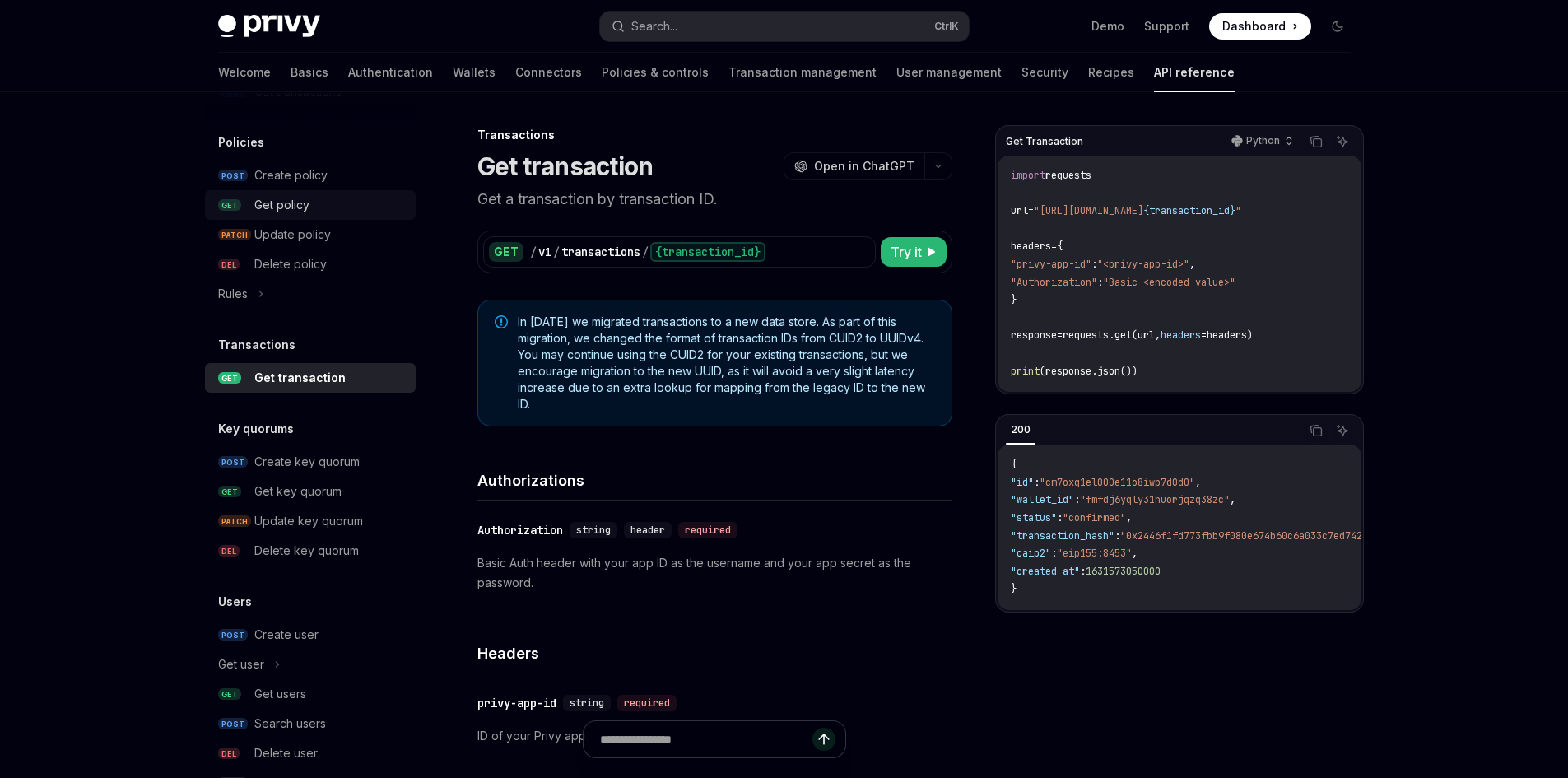
scroll to position [706, 0]
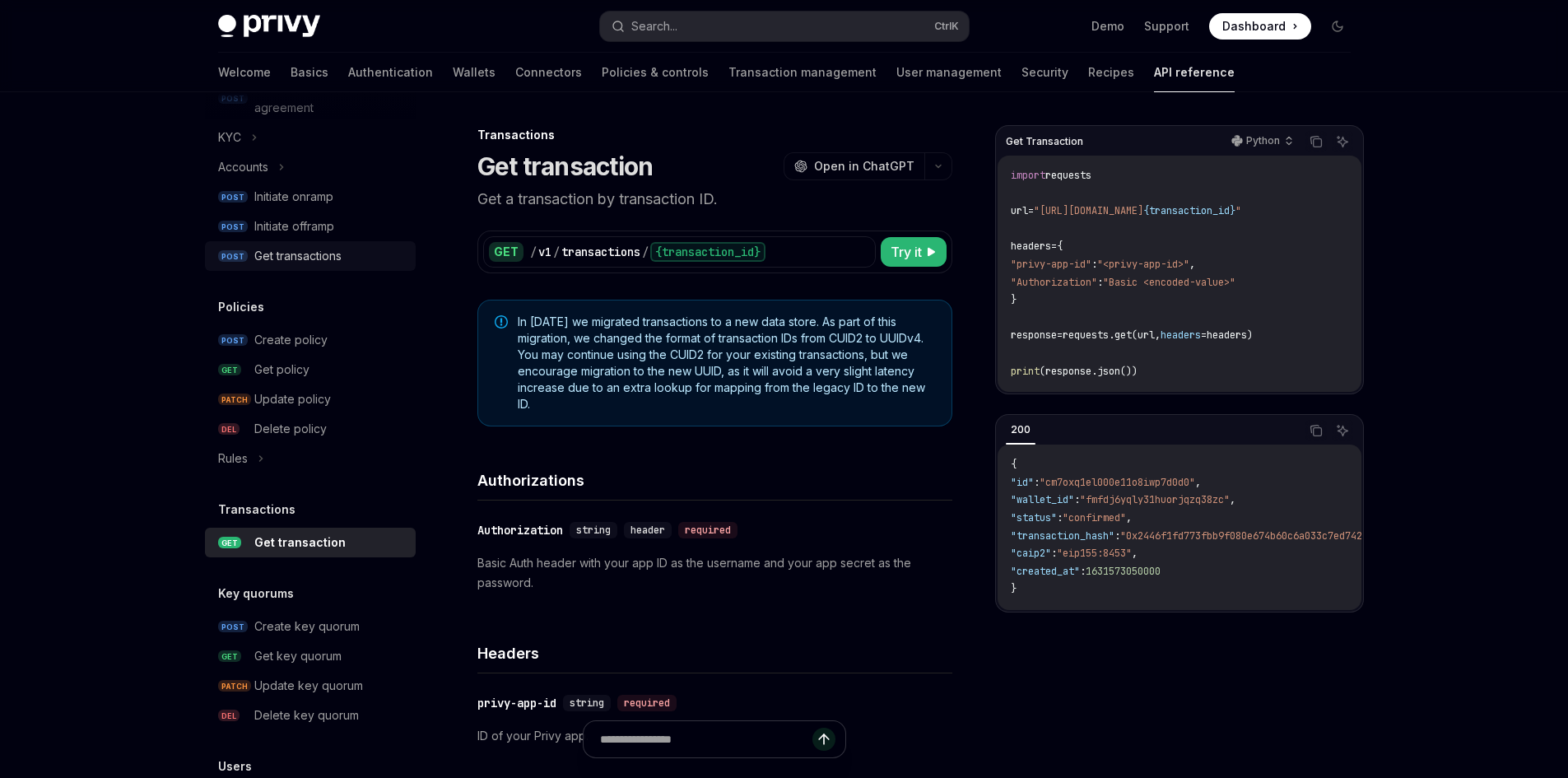
click at [303, 256] on div "Get transactions" at bounding box center [298, 255] width 88 height 20
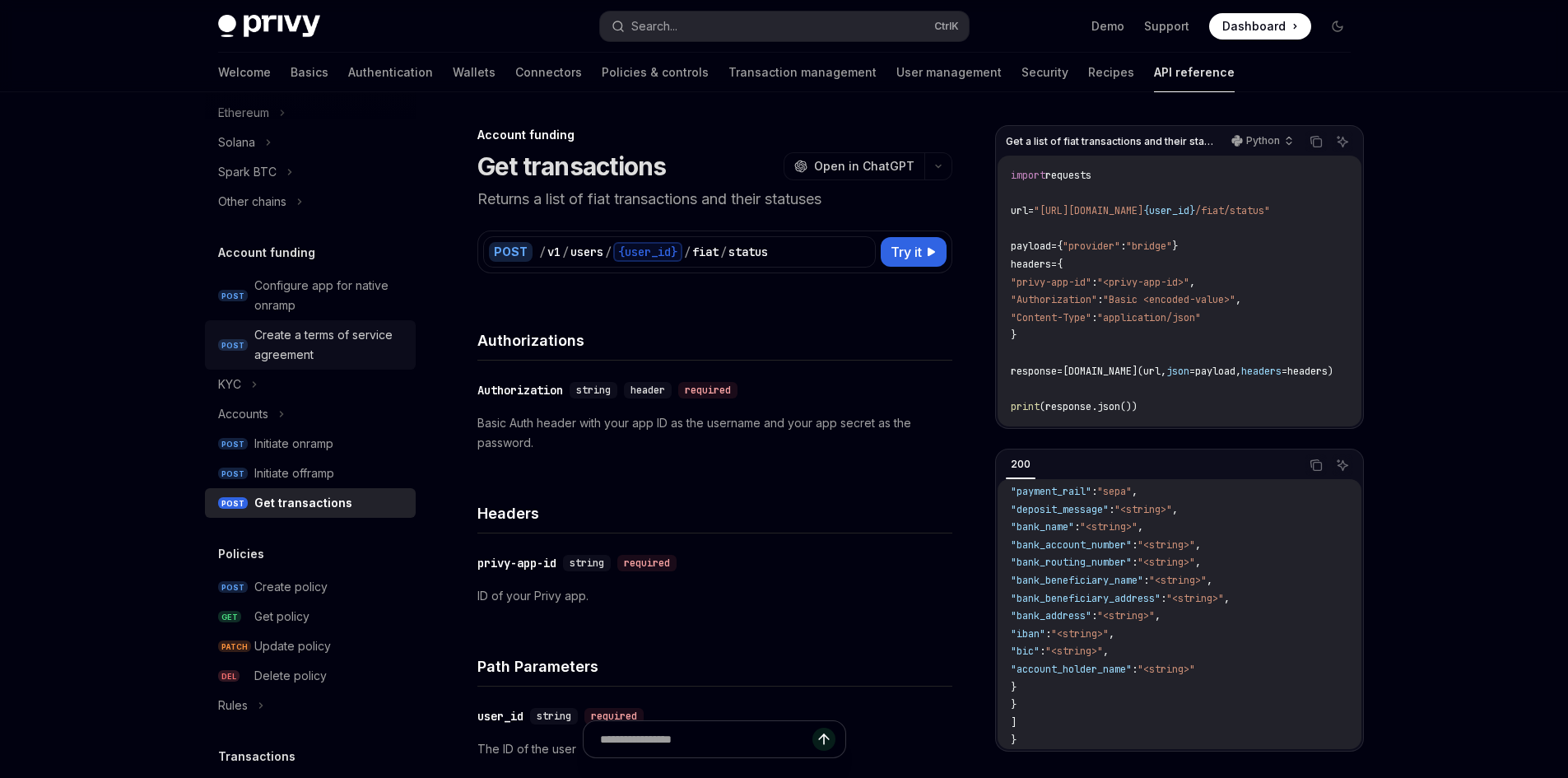
scroll to position [294, 0]
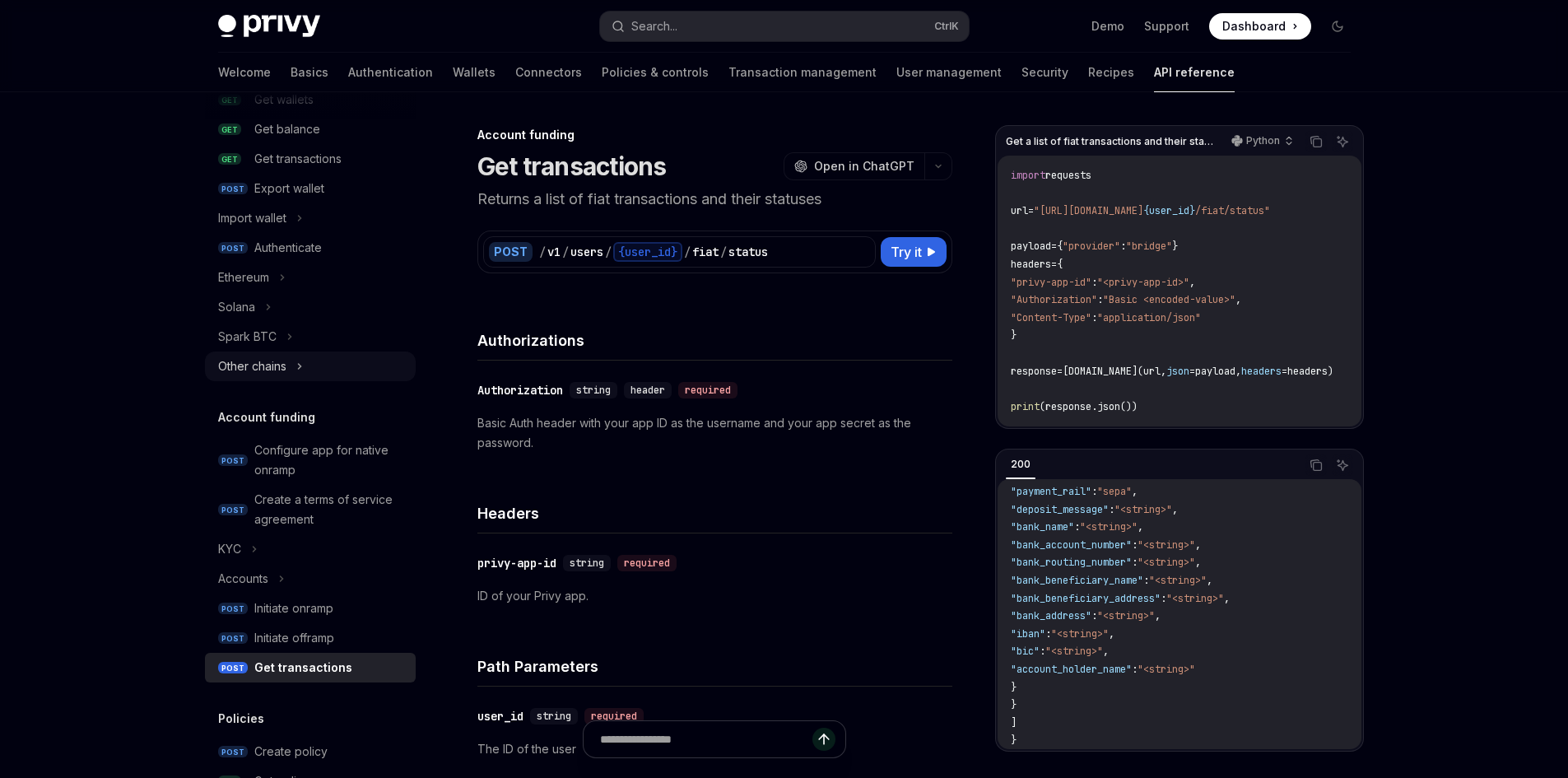
click at [299, 373] on icon at bounding box center [299, 366] width 7 height 20
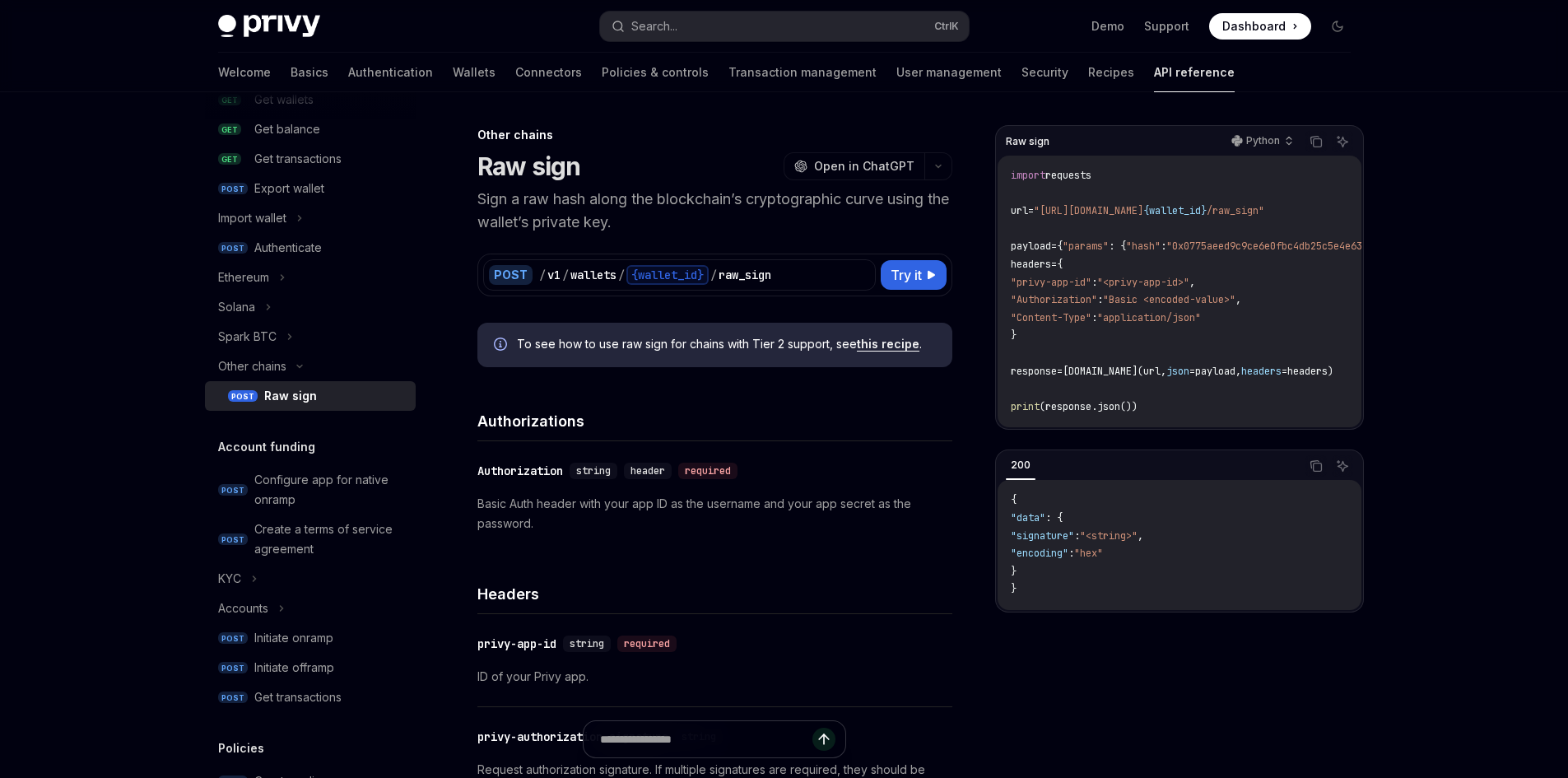
click at [336, 389] on div "Raw sign" at bounding box center [334, 395] width 142 height 20
click at [297, 272] on div "Ethereum" at bounding box center [310, 277] width 211 height 30
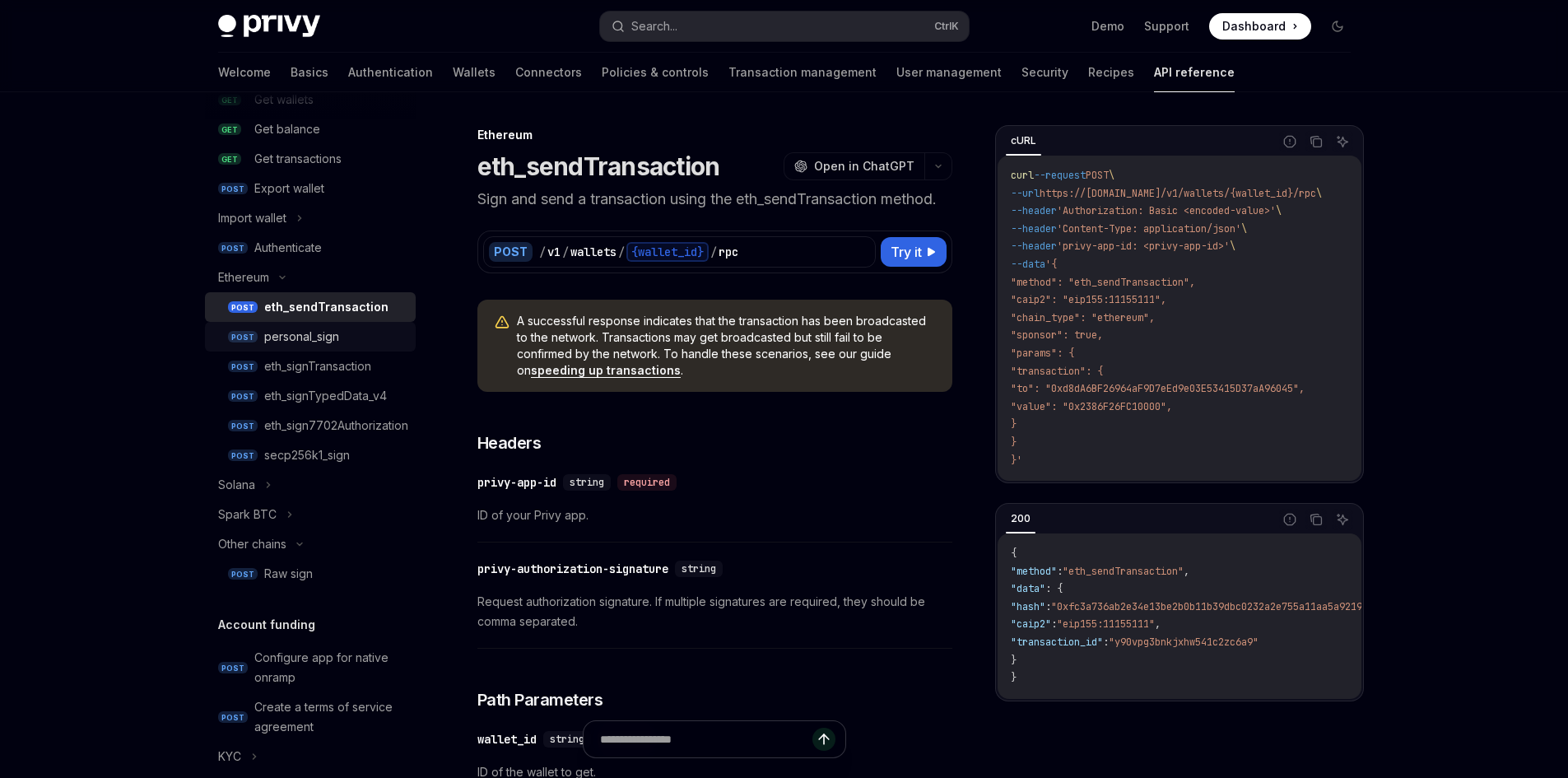
click at [359, 329] on div "personal_sign" at bounding box center [334, 336] width 142 height 20
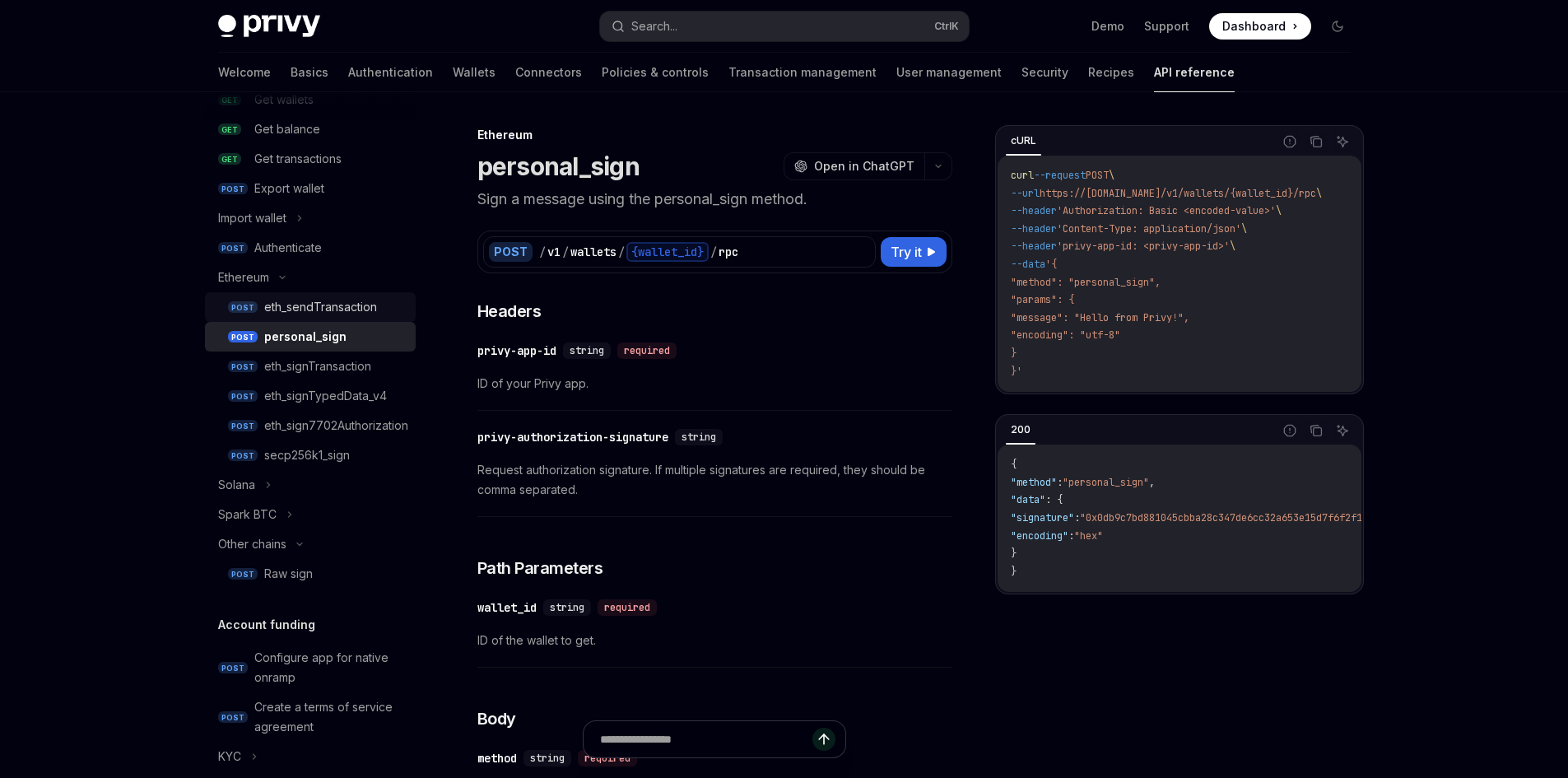
click at [372, 302] on div "eth_sendTransaction" at bounding box center [320, 307] width 112 height 20
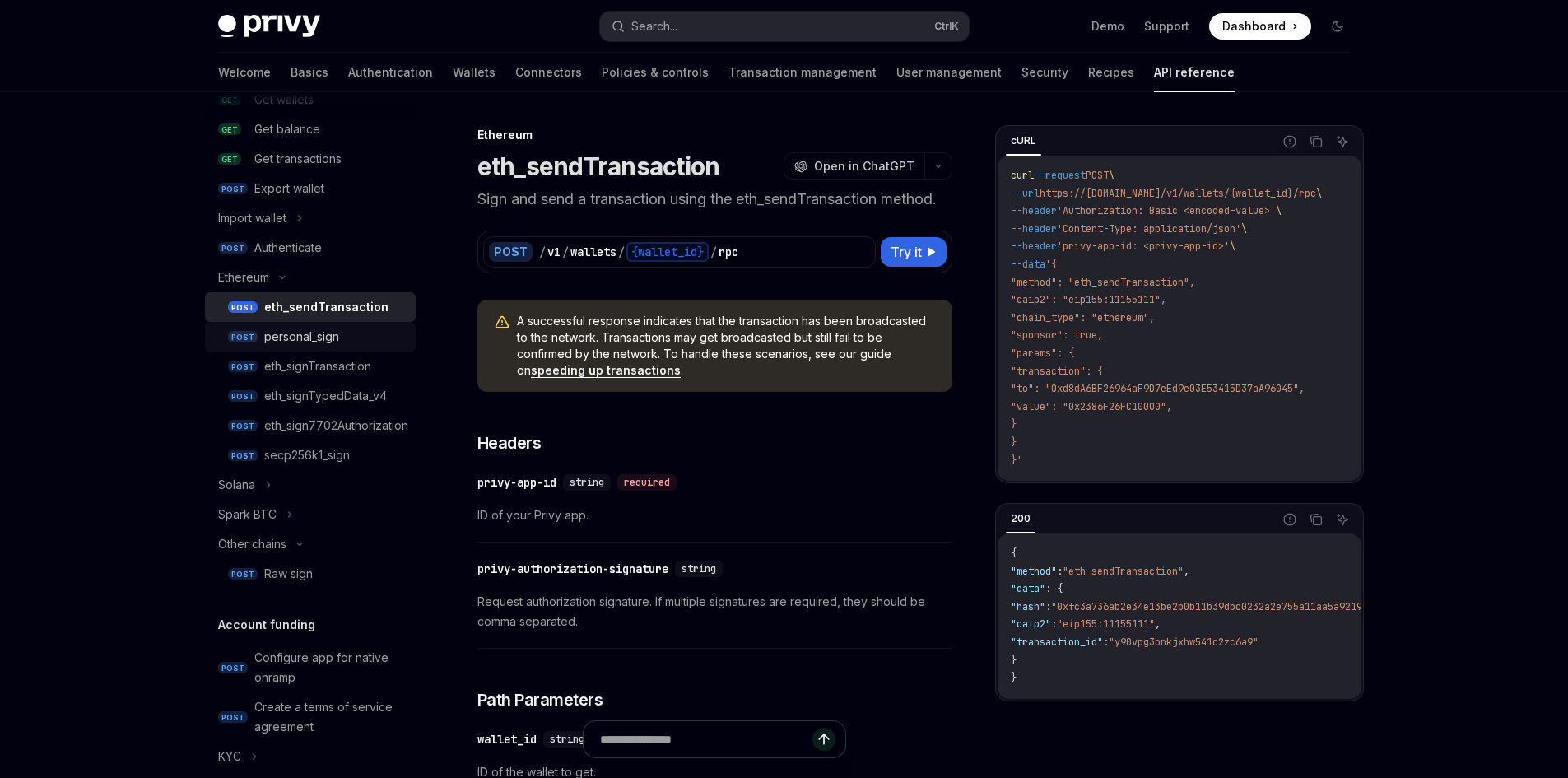
click at [297, 329] on div "personal_sign" at bounding box center [301, 336] width 75 height 20
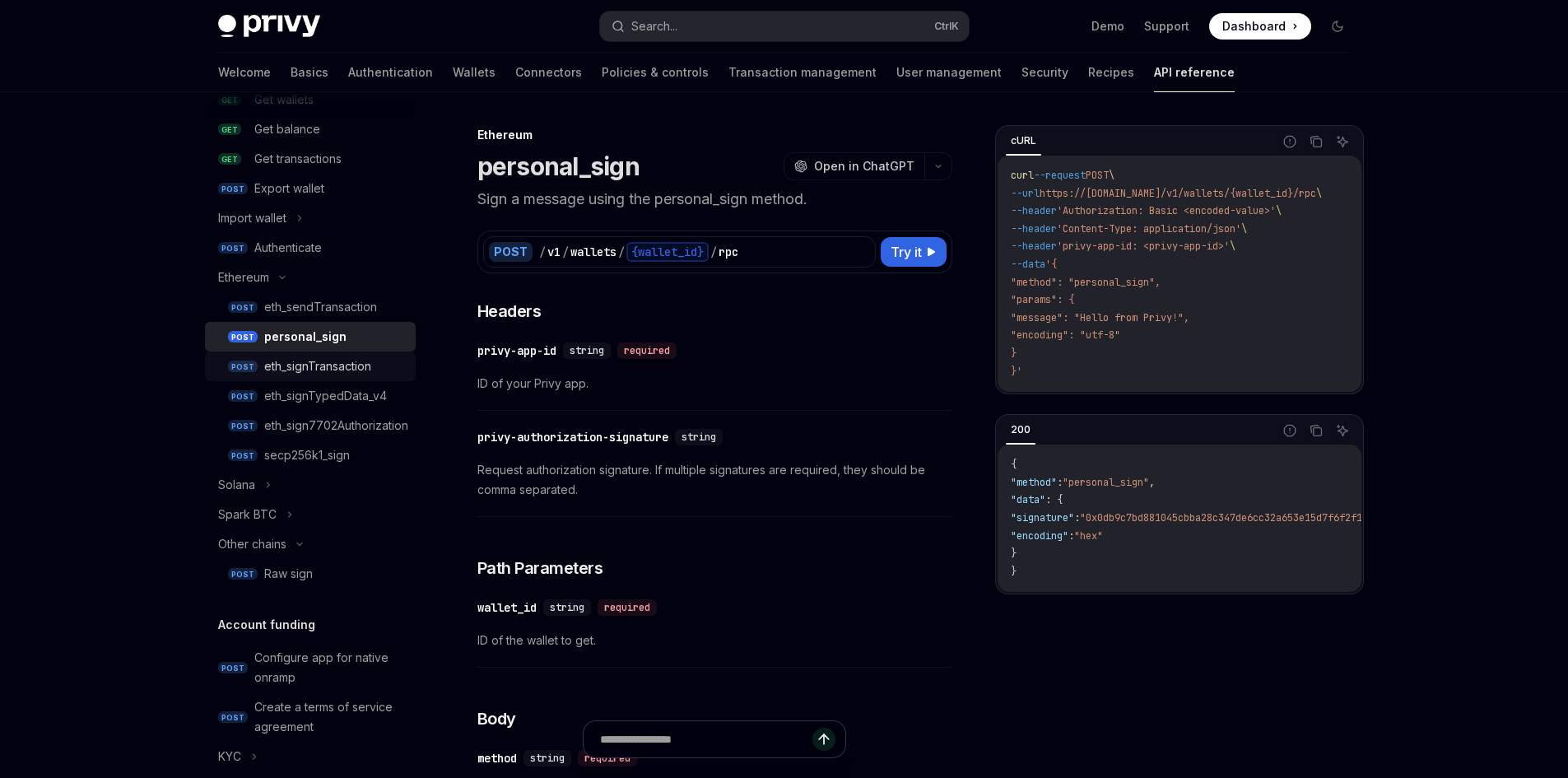
click at [329, 363] on div "eth_signTransaction" at bounding box center [317, 366] width 107 height 20
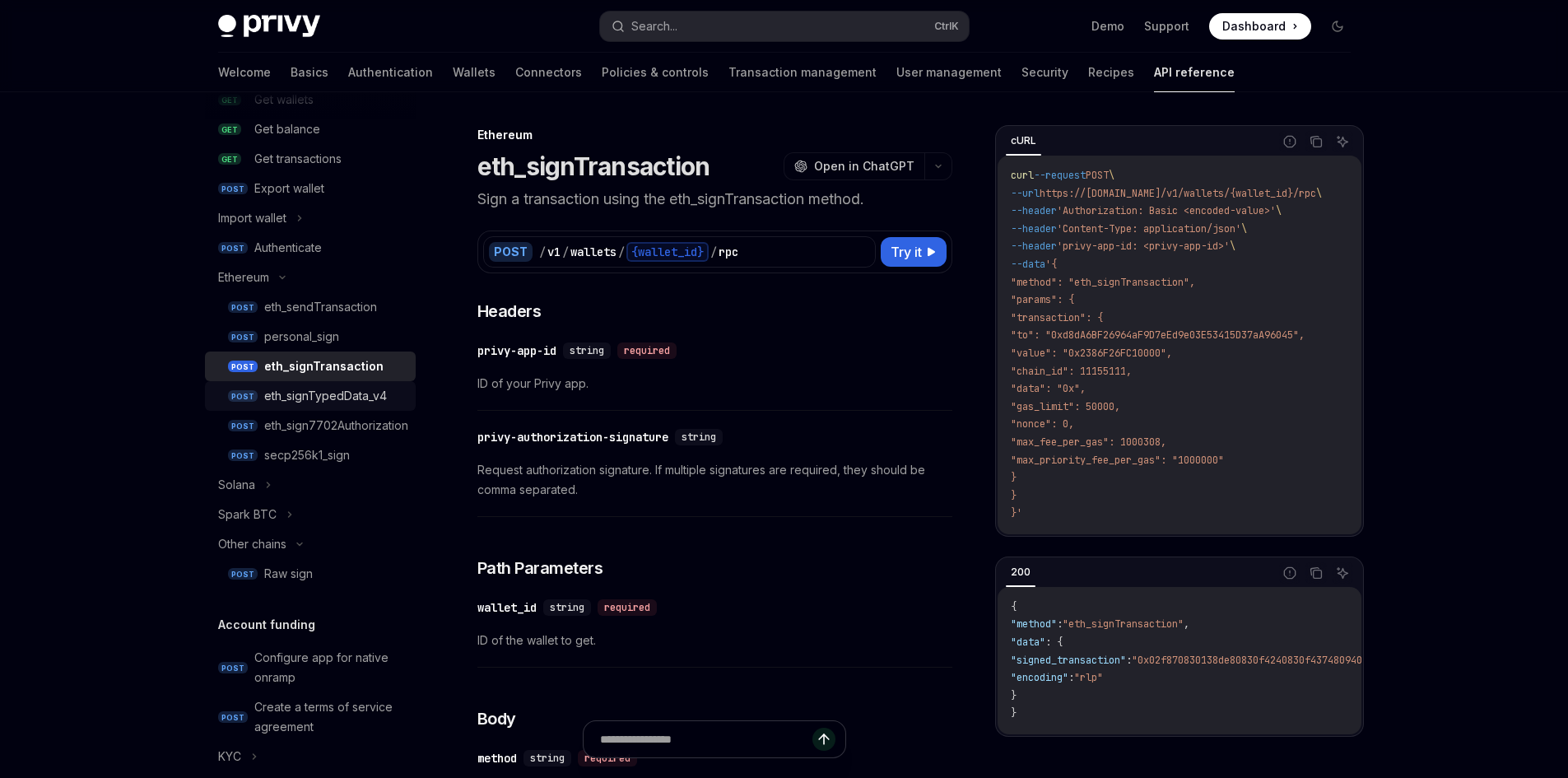
click at [349, 405] on link "POST eth_signTypedData_v4" at bounding box center [310, 395] width 211 height 30
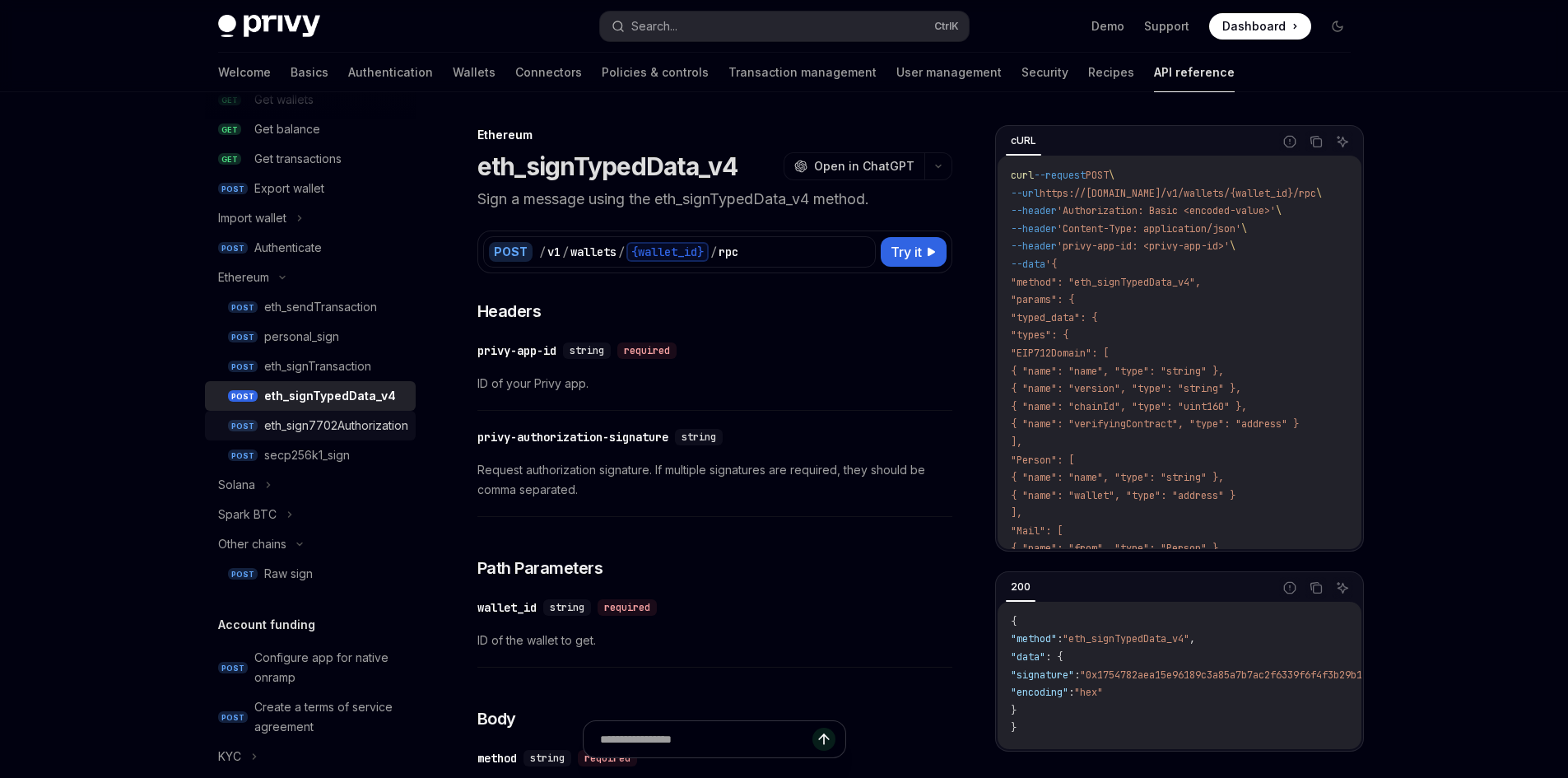
click at [345, 424] on div "eth_sign7702Authorization" at bounding box center [335, 425] width 144 height 20
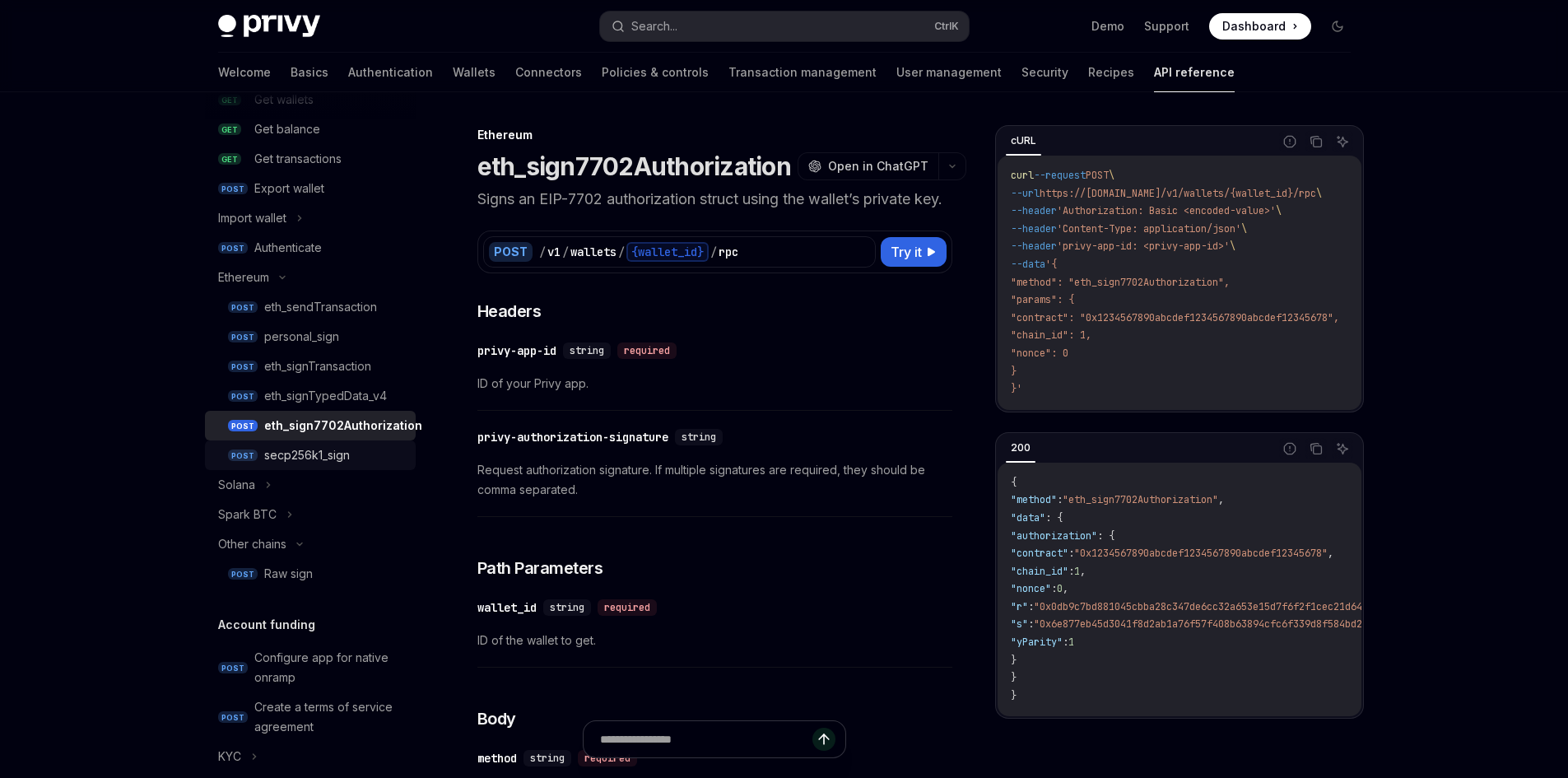
click at [344, 446] on div "secp256k1_sign" at bounding box center [307, 455] width 86 height 20
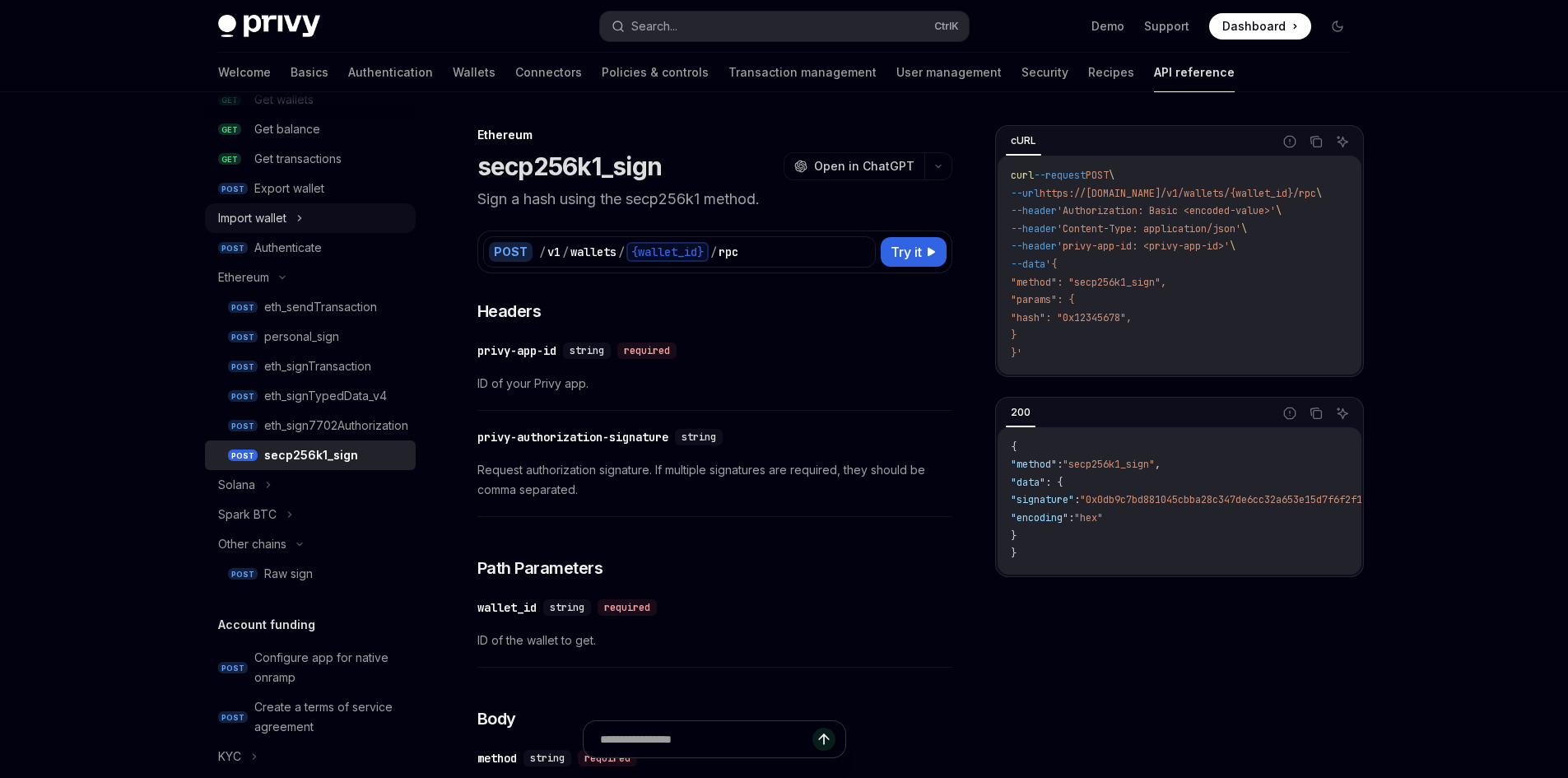
click at [291, 228] on div "Import wallet" at bounding box center [310, 217] width 211 height 30
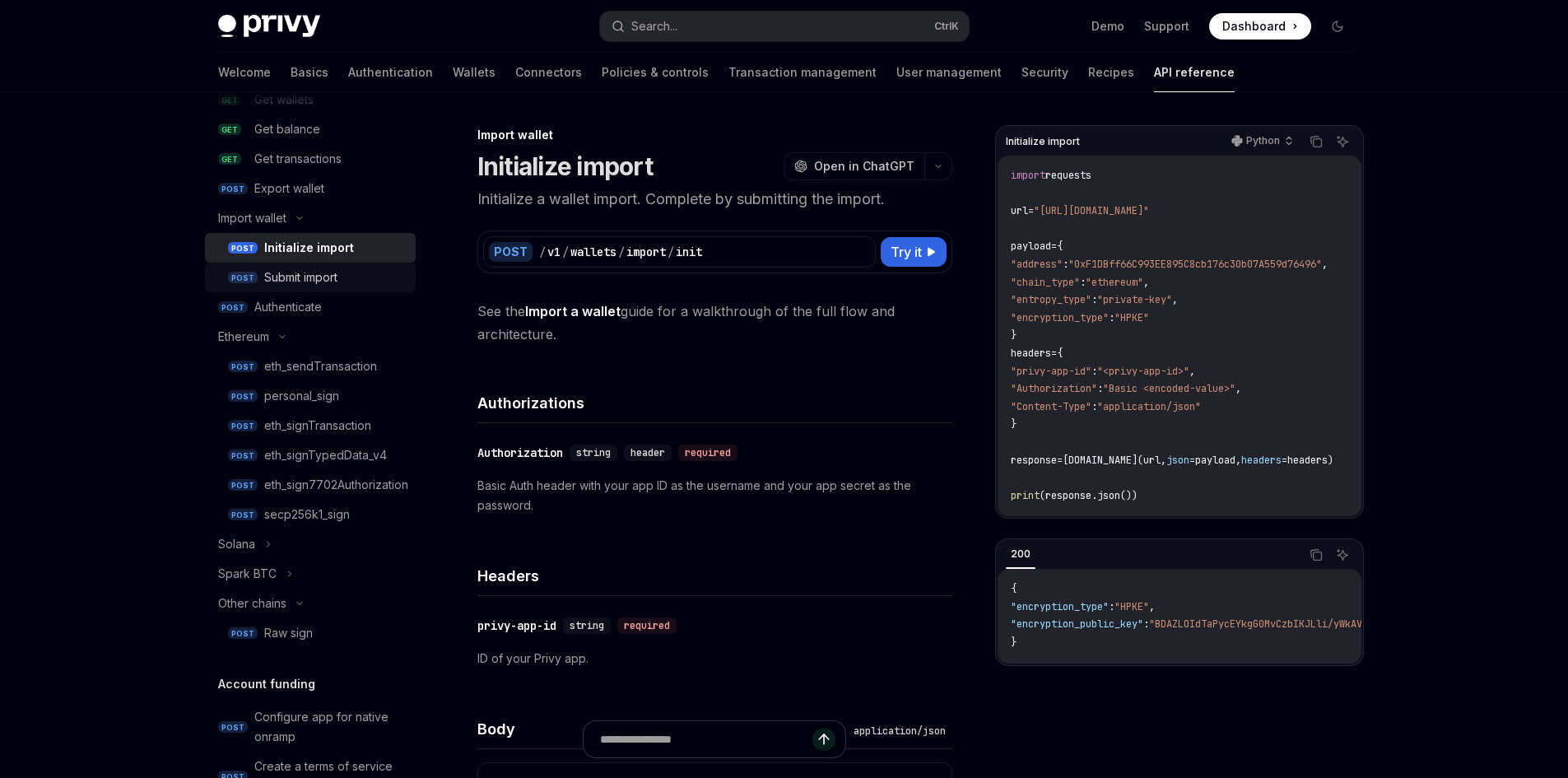
click at [292, 274] on div "Submit import" at bounding box center [300, 277] width 73 height 20
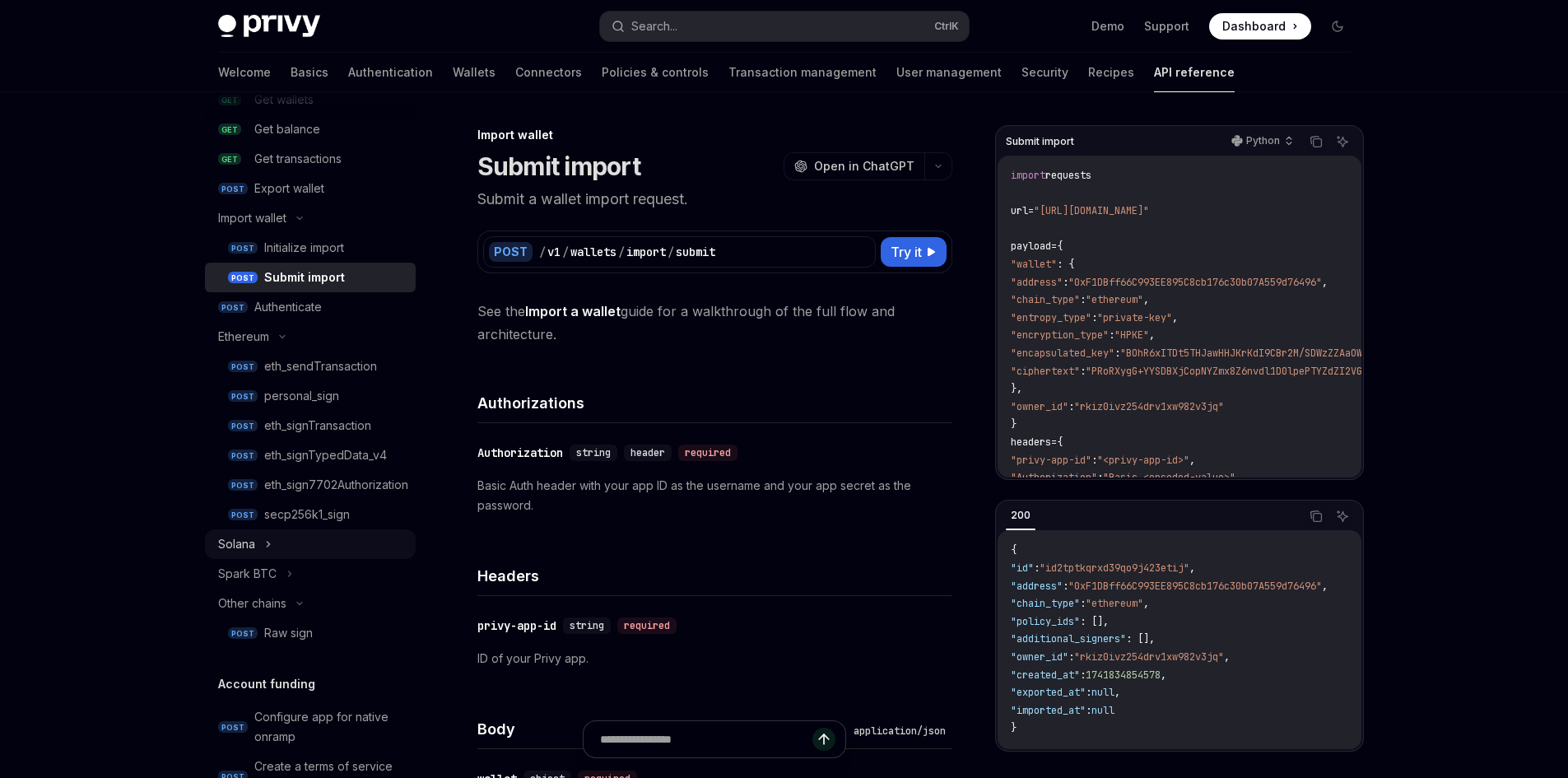
click at [264, 544] on div "Solana" at bounding box center [310, 544] width 211 height 30
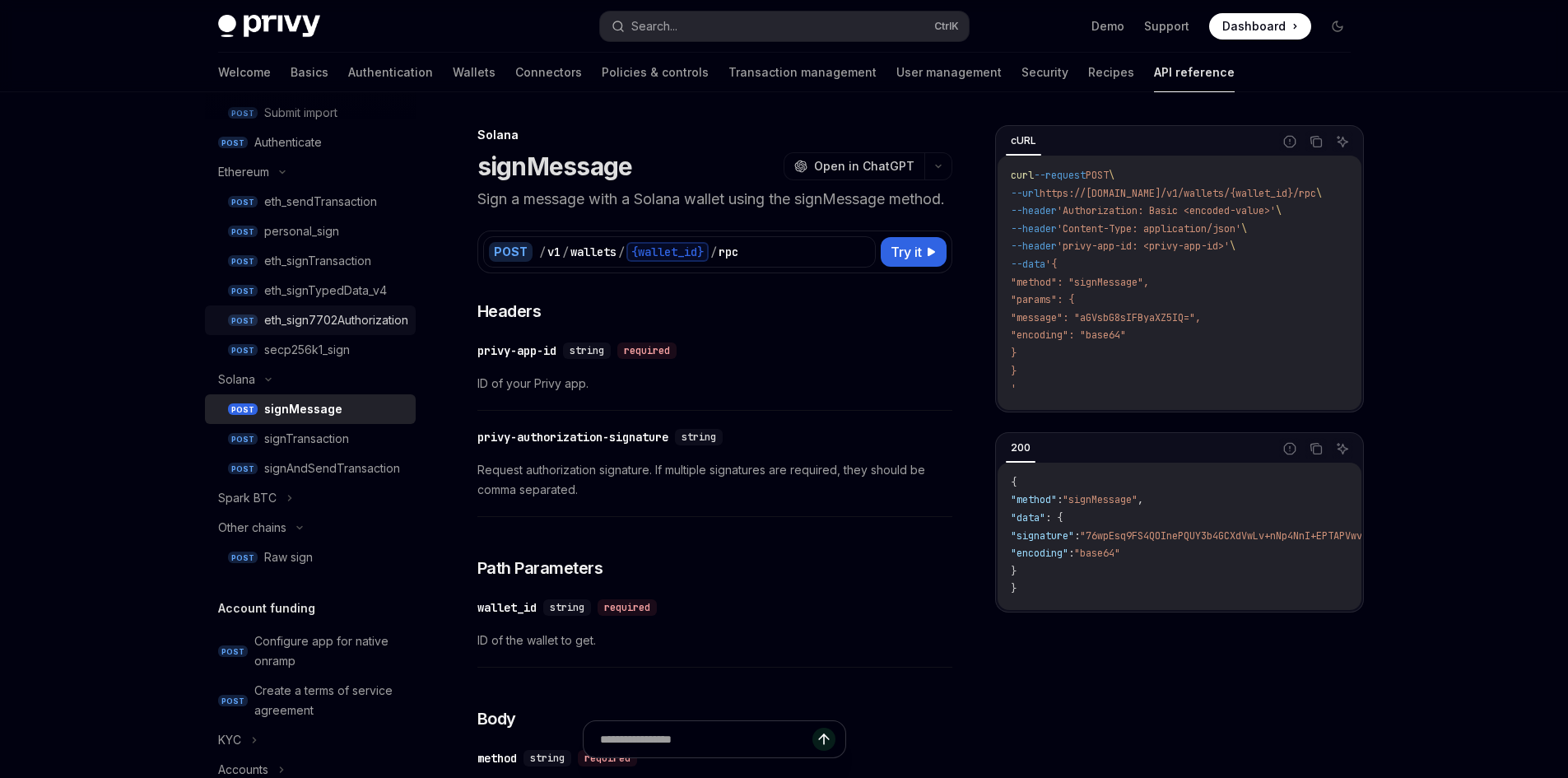
scroll to position [541, 0]
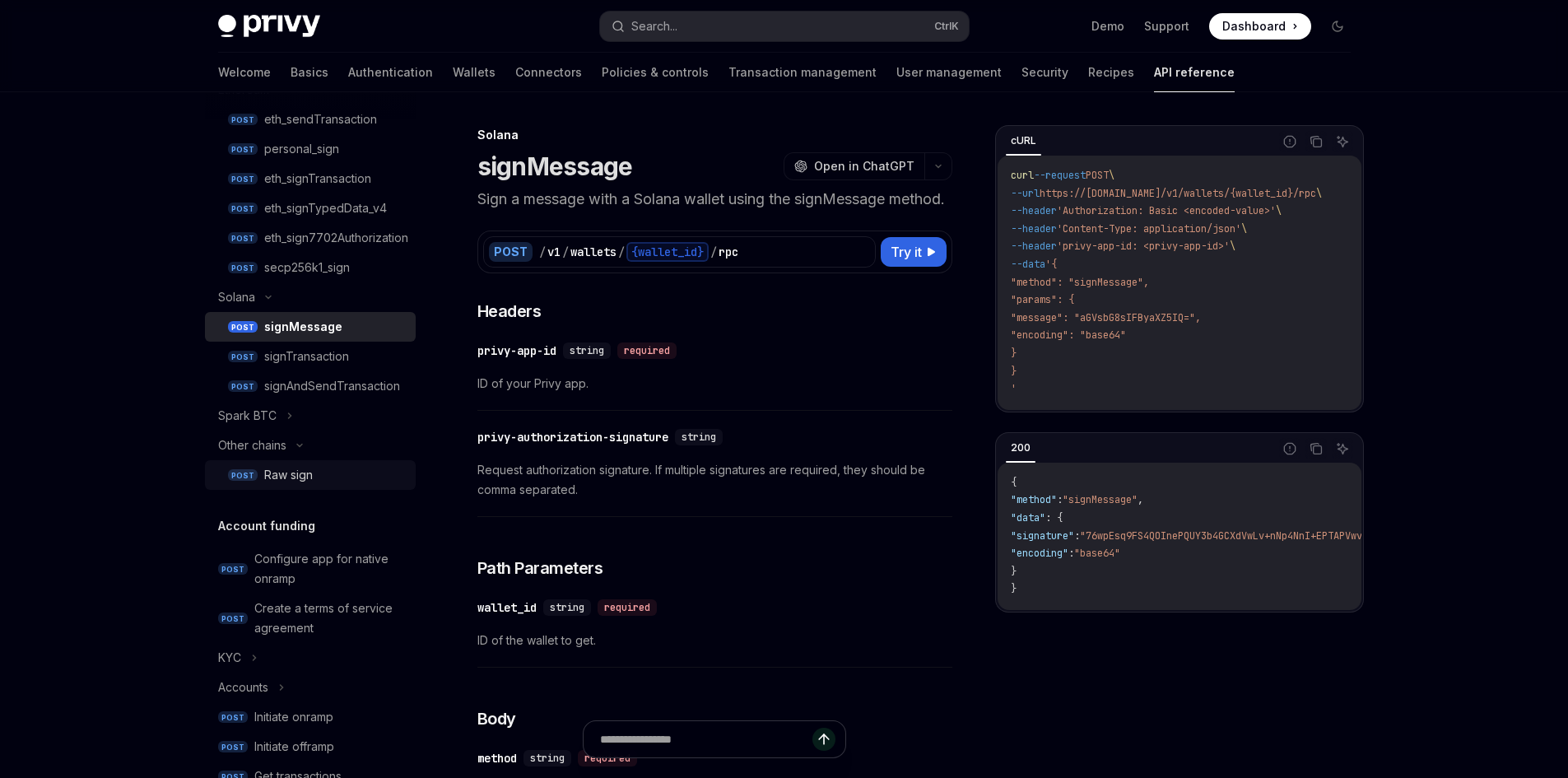
click at [305, 478] on div "Raw sign" at bounding box center [288, 474] width 49 height 20
type textarea "*"
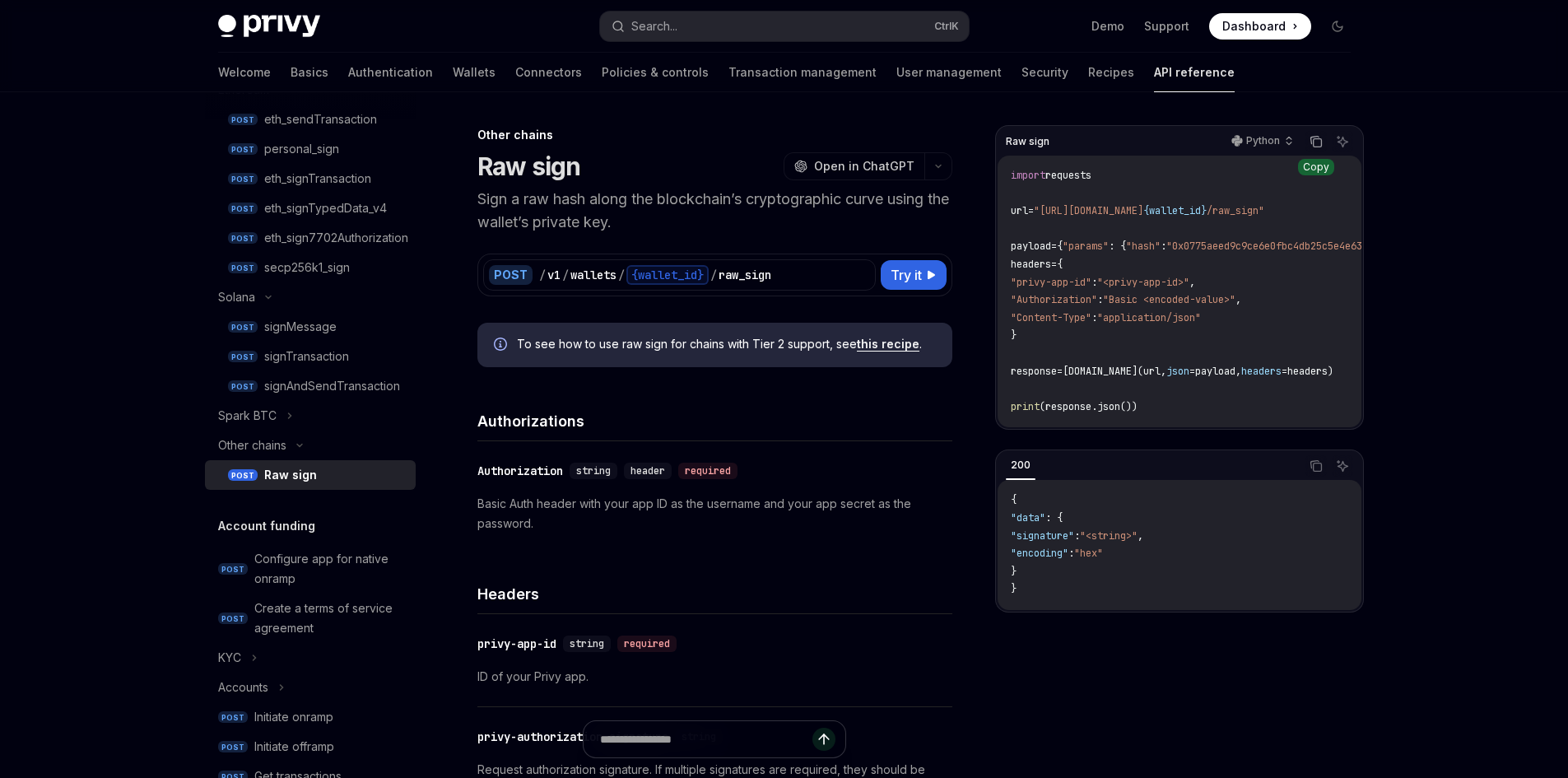
click at [1317, 147] on icon "Copy the contents from the code block" at bounding box center [1317, 143] width 9 height 9
click at [1317, 147] on button "Copy the contents from the code block" at bounding box center [1317, 141] width 21 height 21
